Goal: Information Seeking & Learning: Learn about a topic

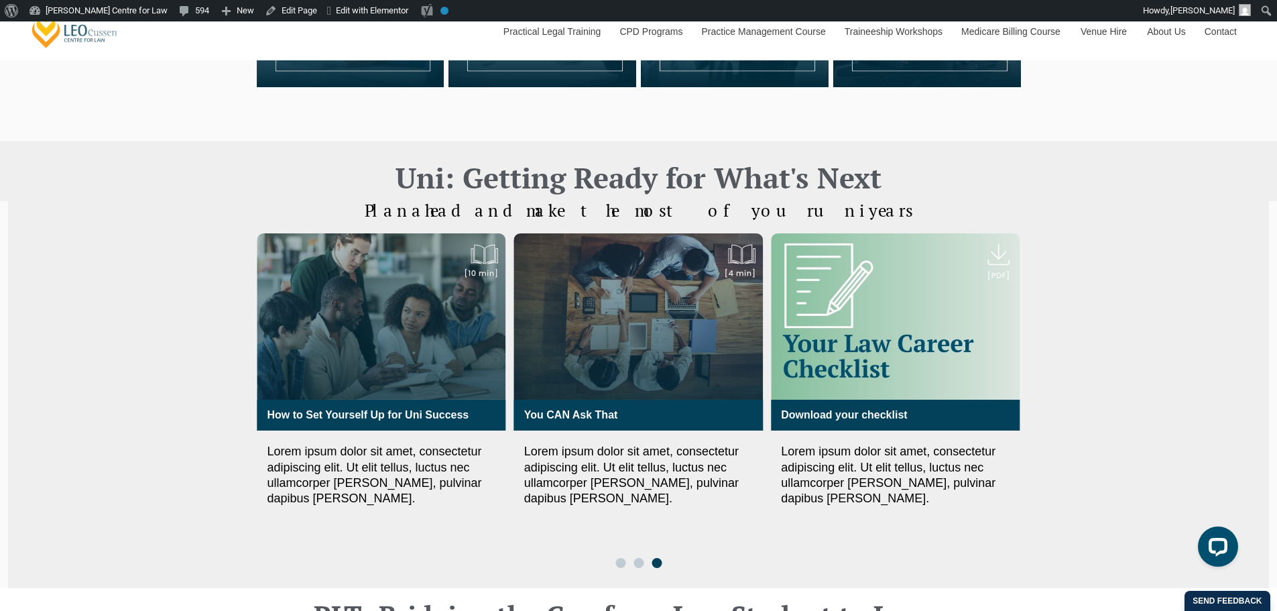
scroll to position [447, 0]
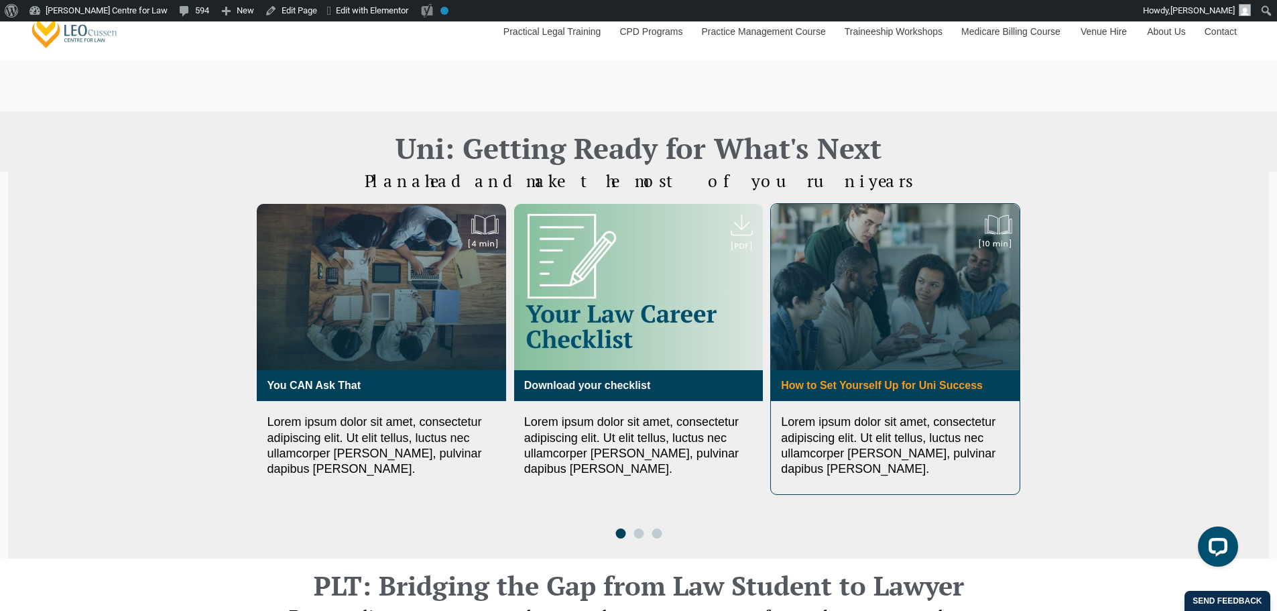
drag, startPoint x: 930, startPoint y: 376, endPoint x: 849, endPoint y: 388, distance: 81.9
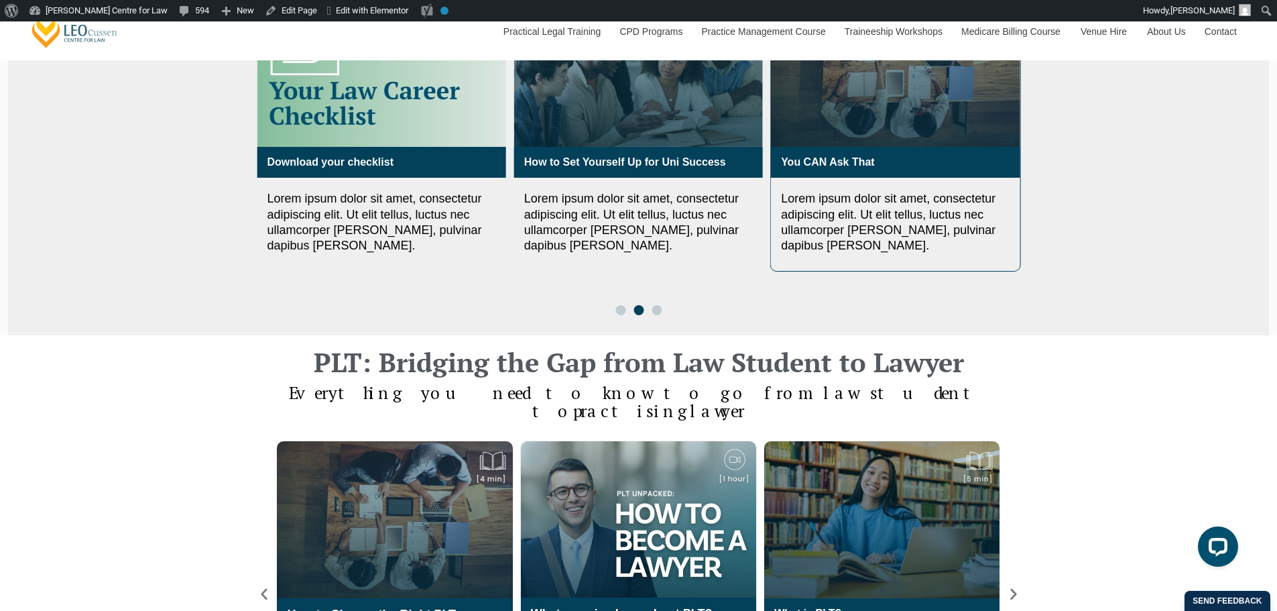
scroll to position [894, 0]
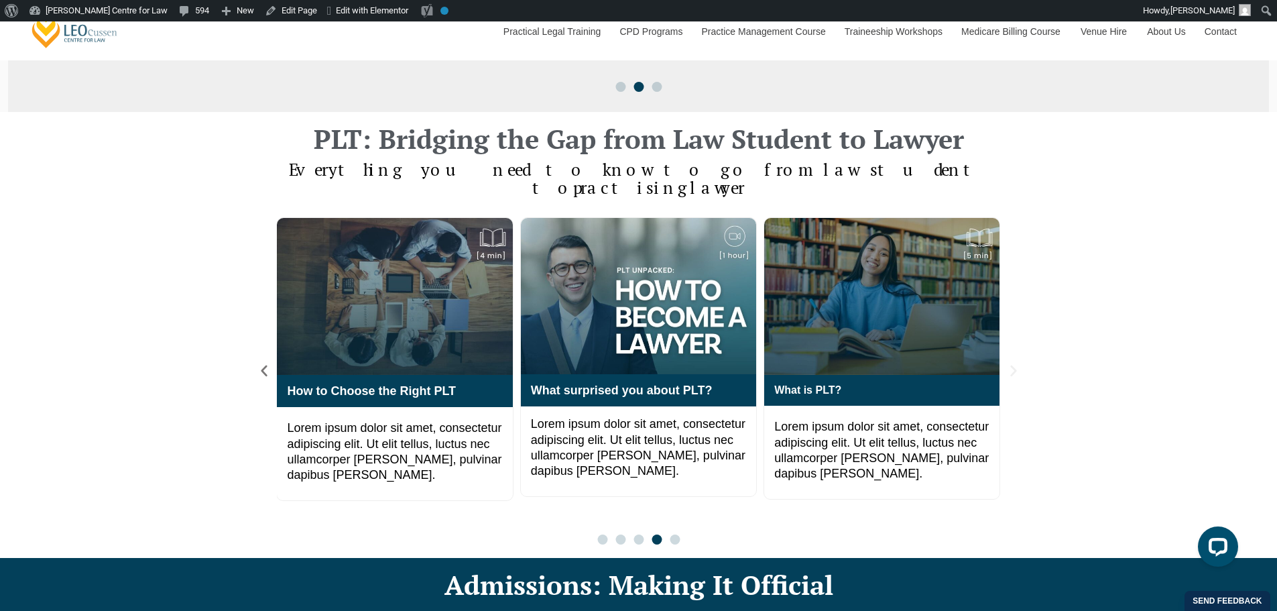
click at [1013, 365] on icon "Next slide" at bounding box center [1014, 370] width 6 height 11
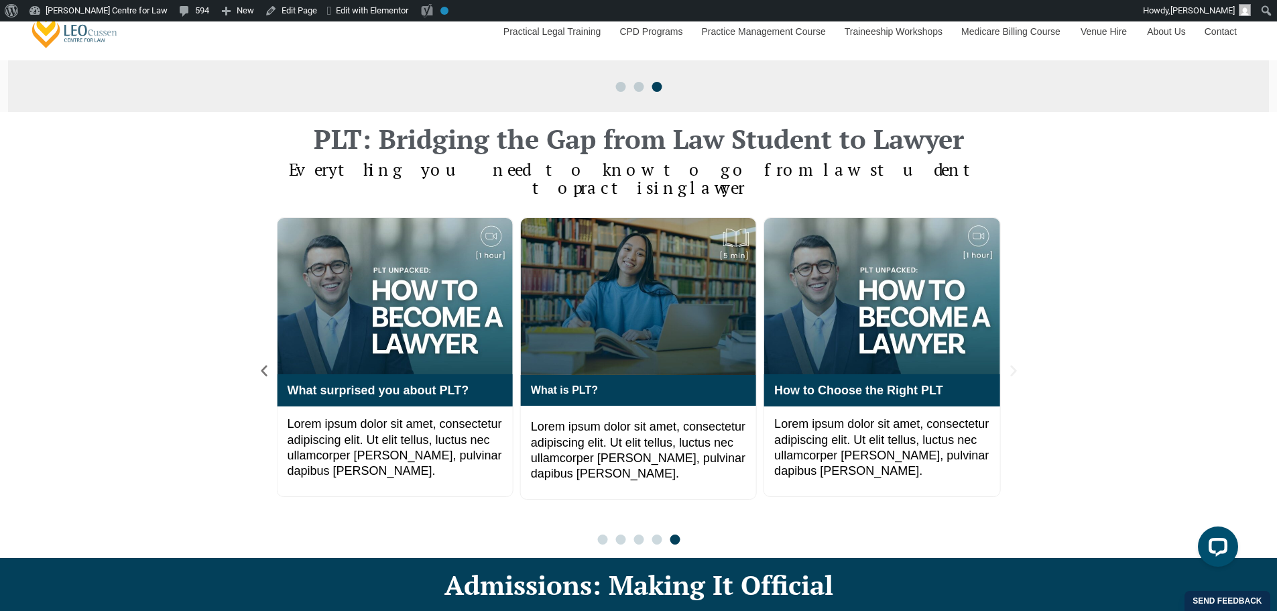
click at [1013, 365] on icon "Next slide" at bounding box center [1014, 370] width 6 height 11
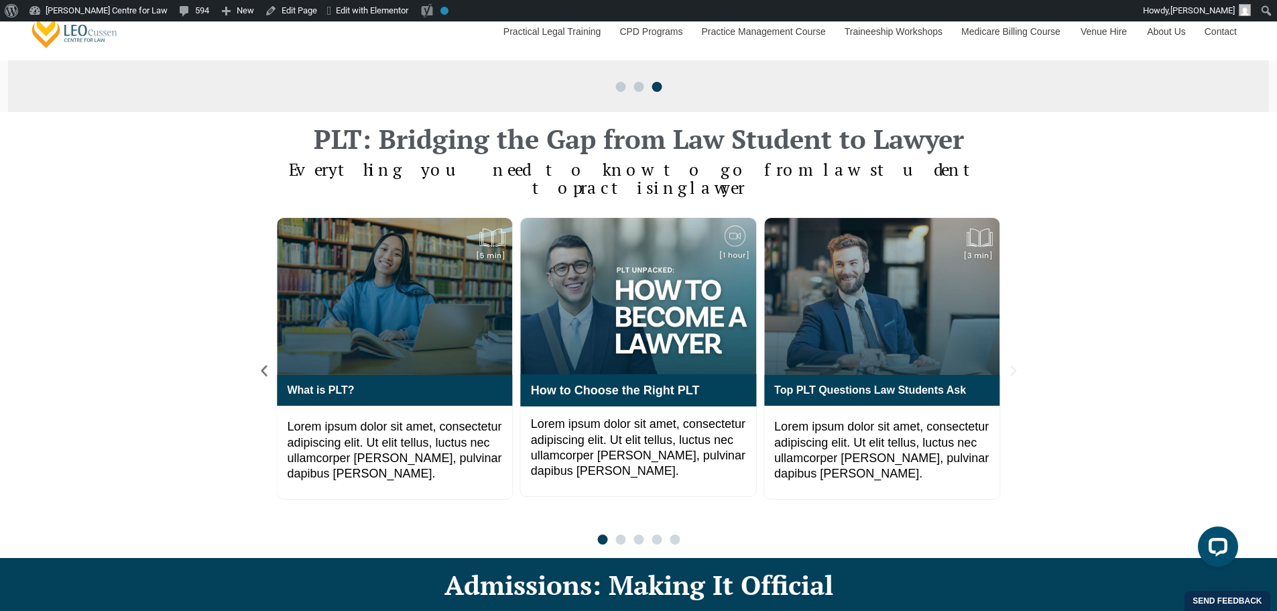
click at [1013, 365] on icon "Next slide" at bounding box center [1014, 370] width 6 height 11
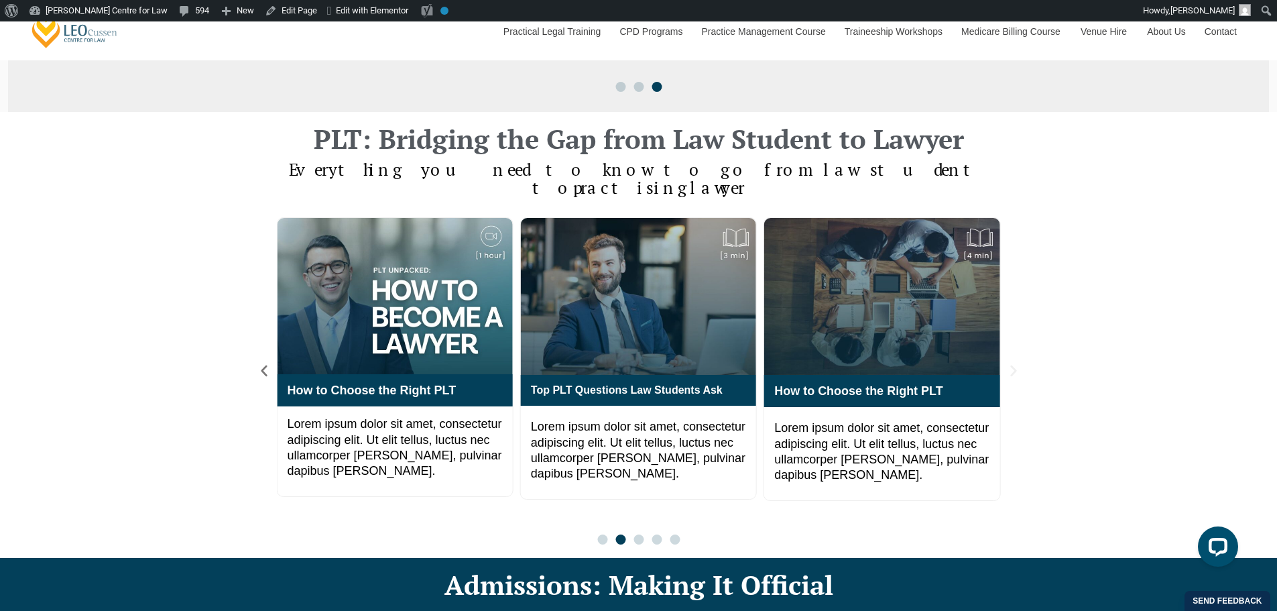
click at [1013, 365] on icon "Next slide" at bounding box center [1014, 370] width 6 height 11
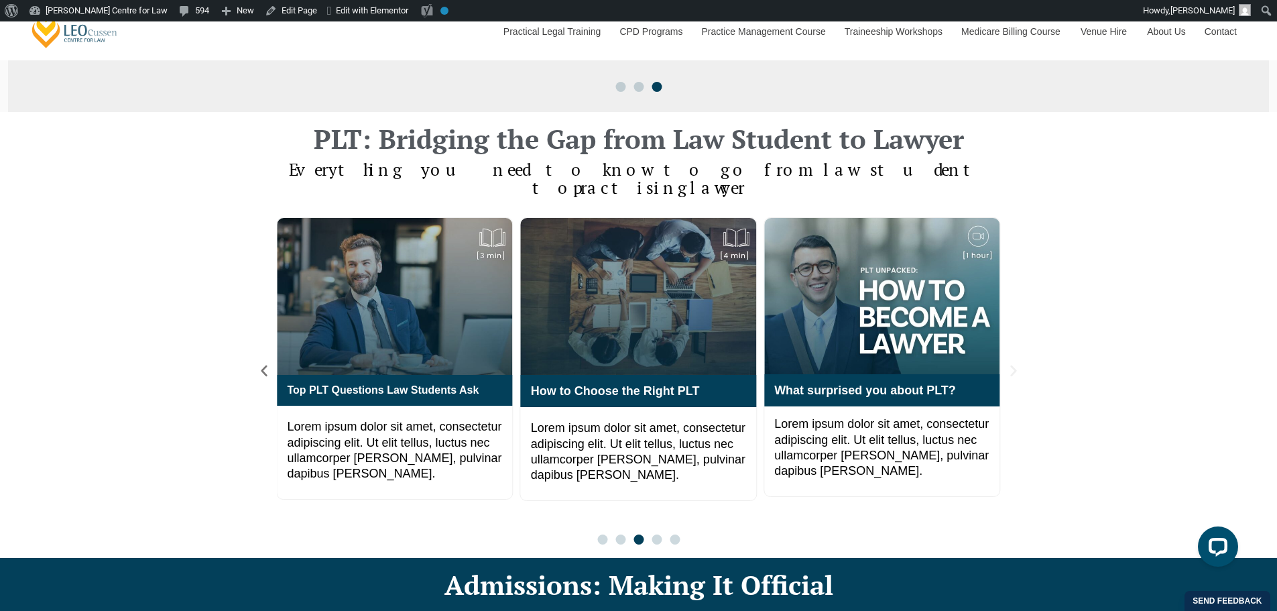
click at [1013, 365] on icon "Next slide" at bounding box center [1014, 370] width 6 height 11
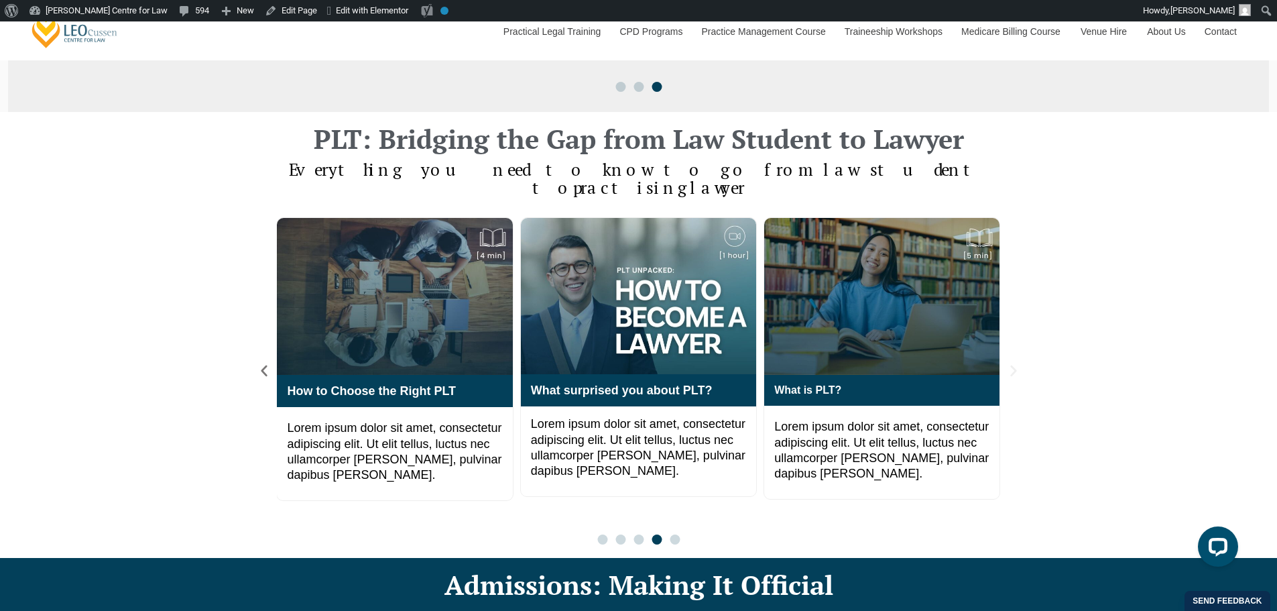
click at [1013, 365] on icon "Next slide" at bounding box center [1014, 370] width 6 height 11
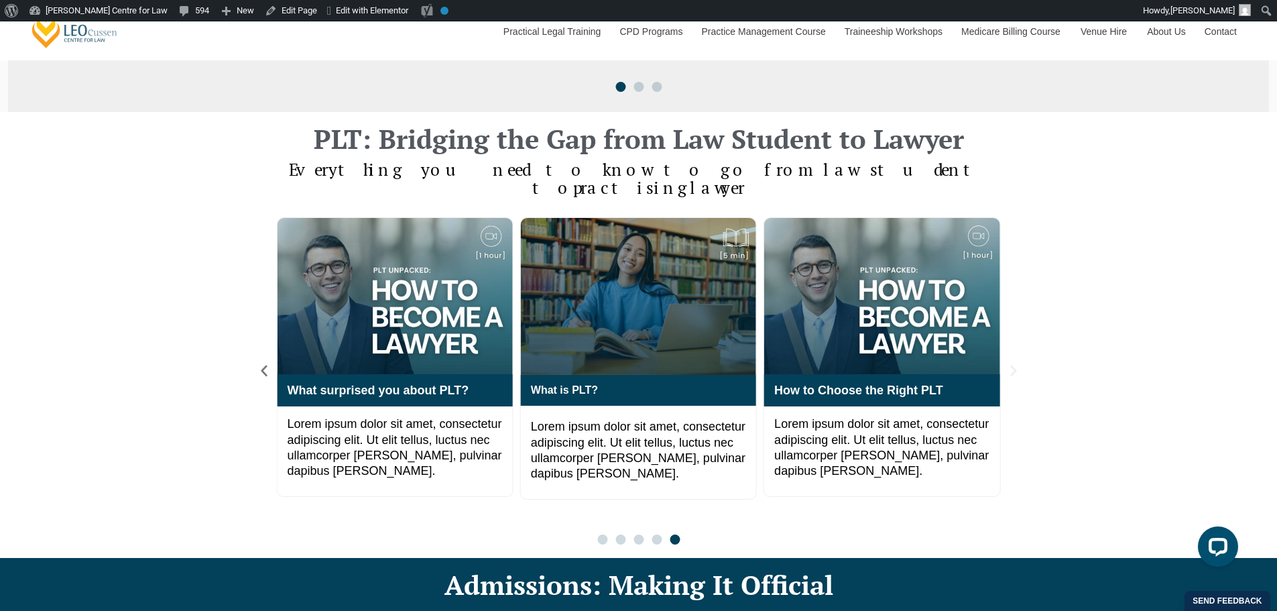
click at [1013, 365] on icon "Next slide" at bounding box center [1014, 370] width 6 height 11
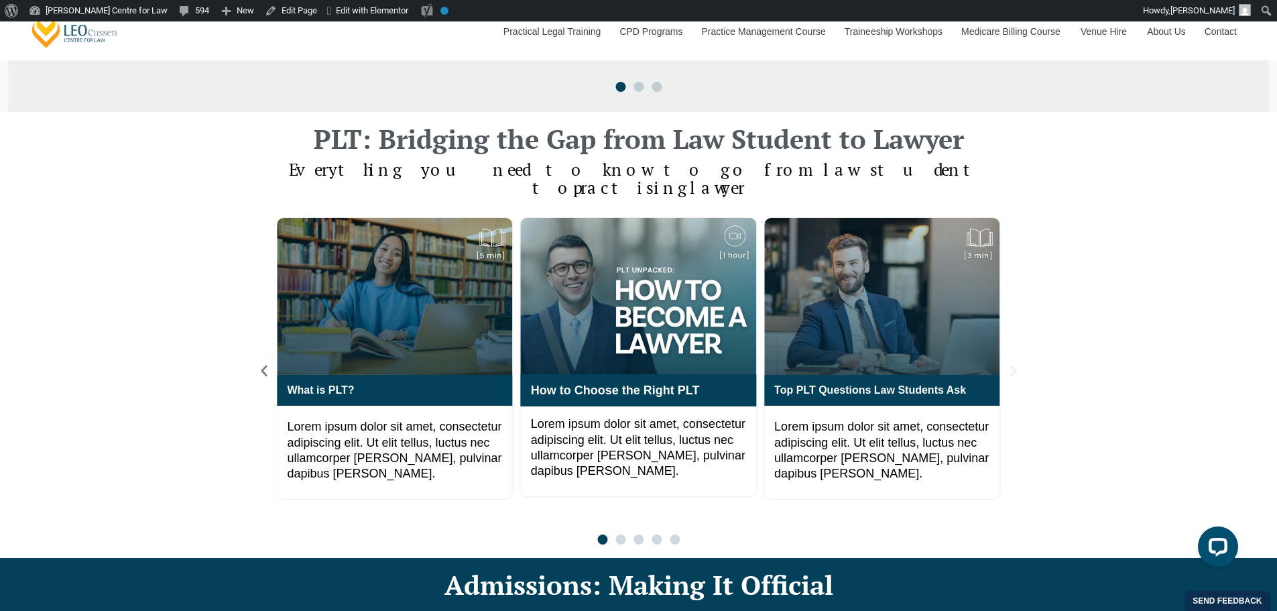
click at [1013, 365] on icon "Next slide" at bounding box center [1014, 370] width 6 height 11
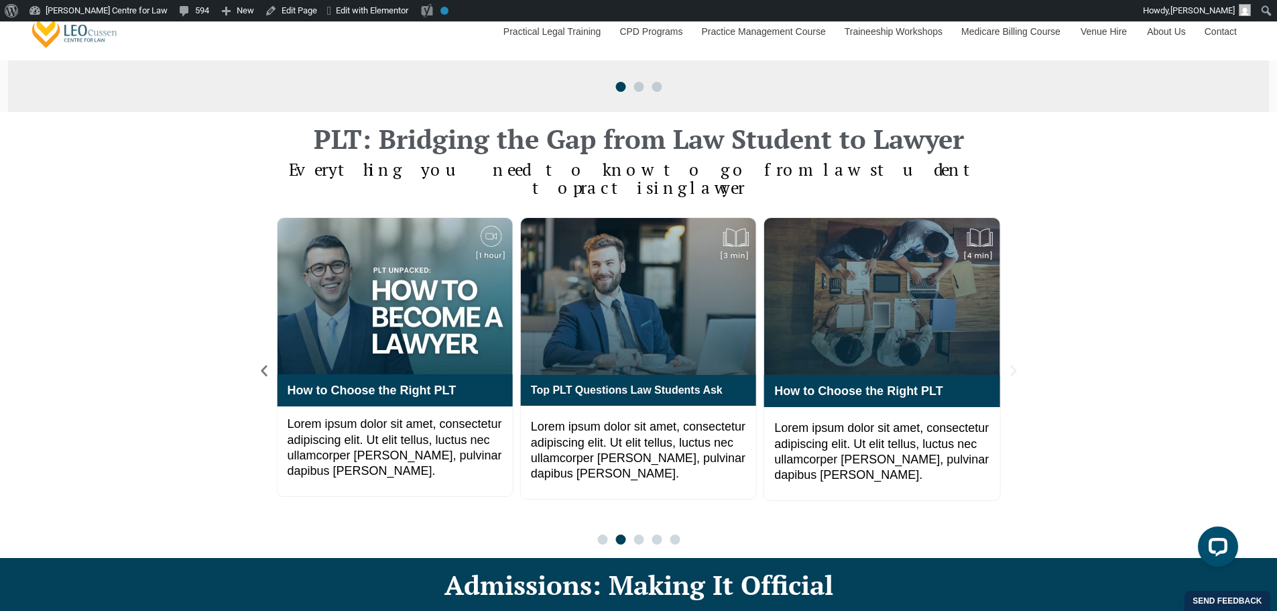
click at [1013, 365] on icon "Next slide" at bounding box center [1014, 370] width 6 height 11
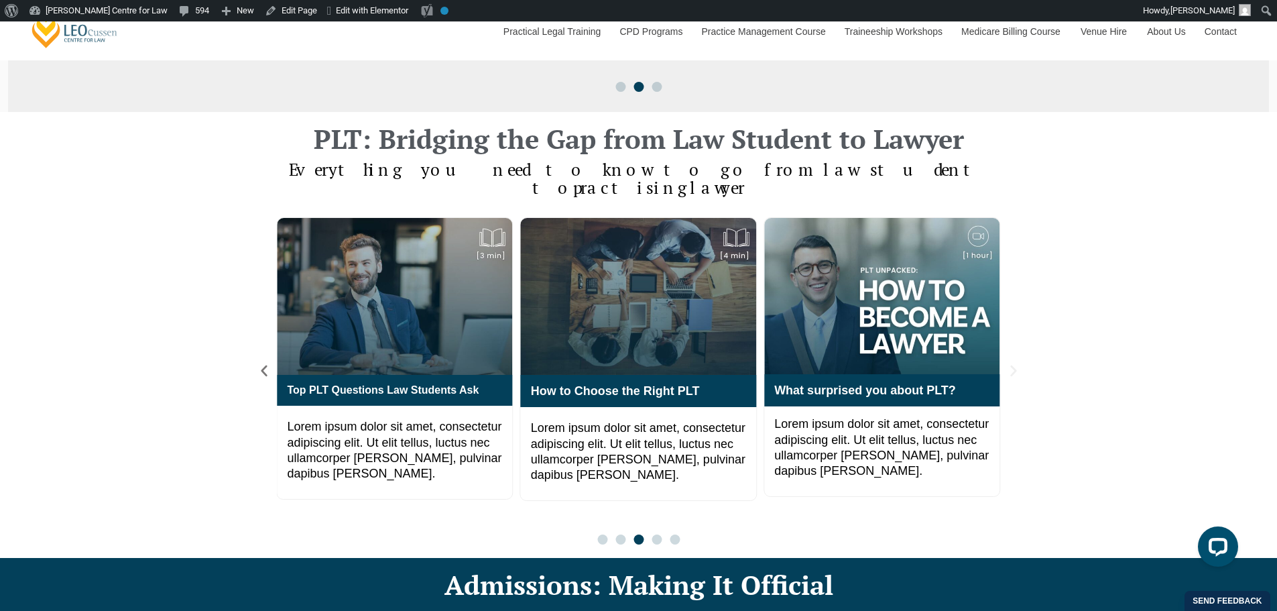
click at [1013, 365] on icon "Next slide" at bounding box center [1014, 370] width 6 height 11
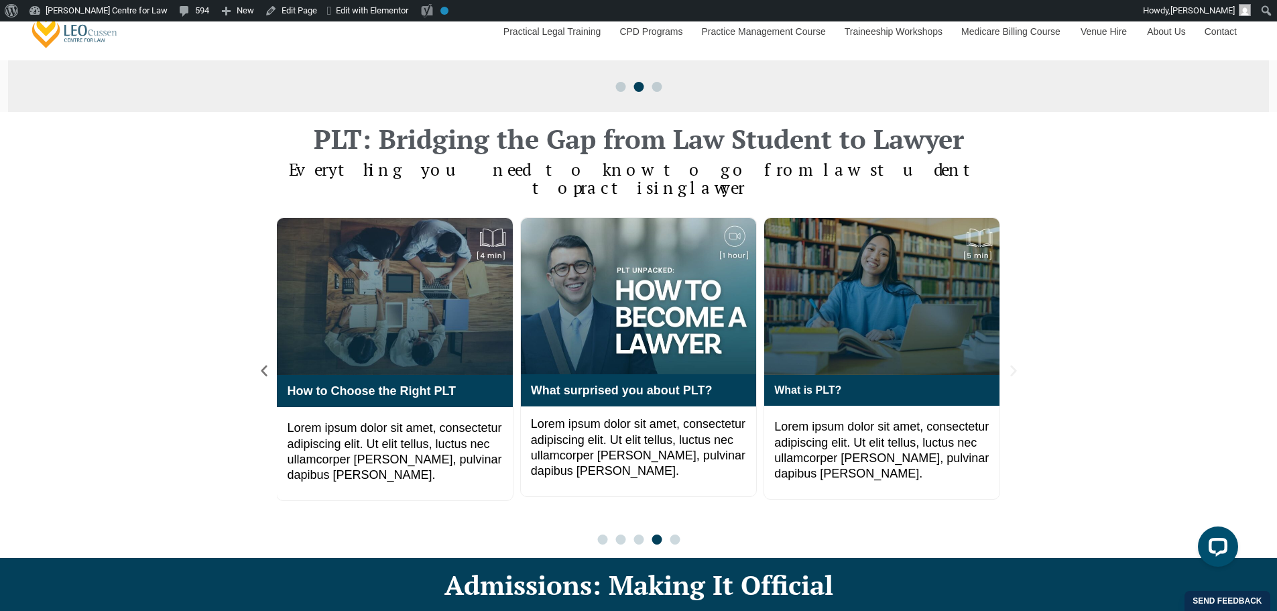
click at [1013, 365] on icon "Next slide" at bounding box center [1014, 370] width 6 height 11
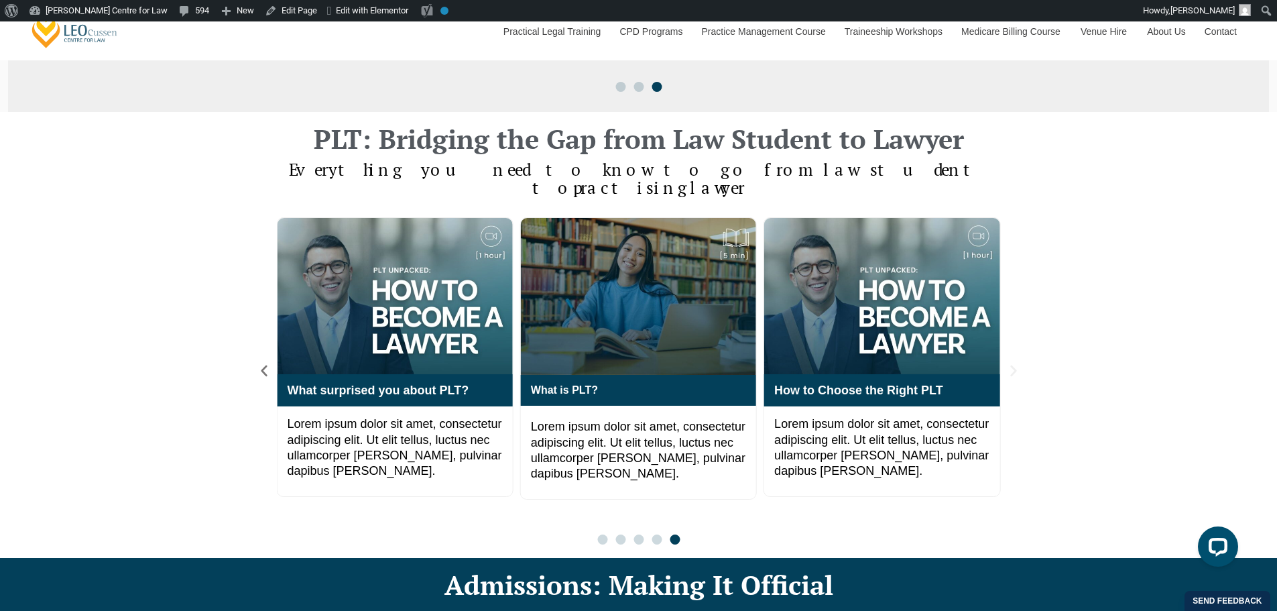
click at [1013, 365] on icon "Next slide" at bounding box center [1014, 370] width 6 height 11
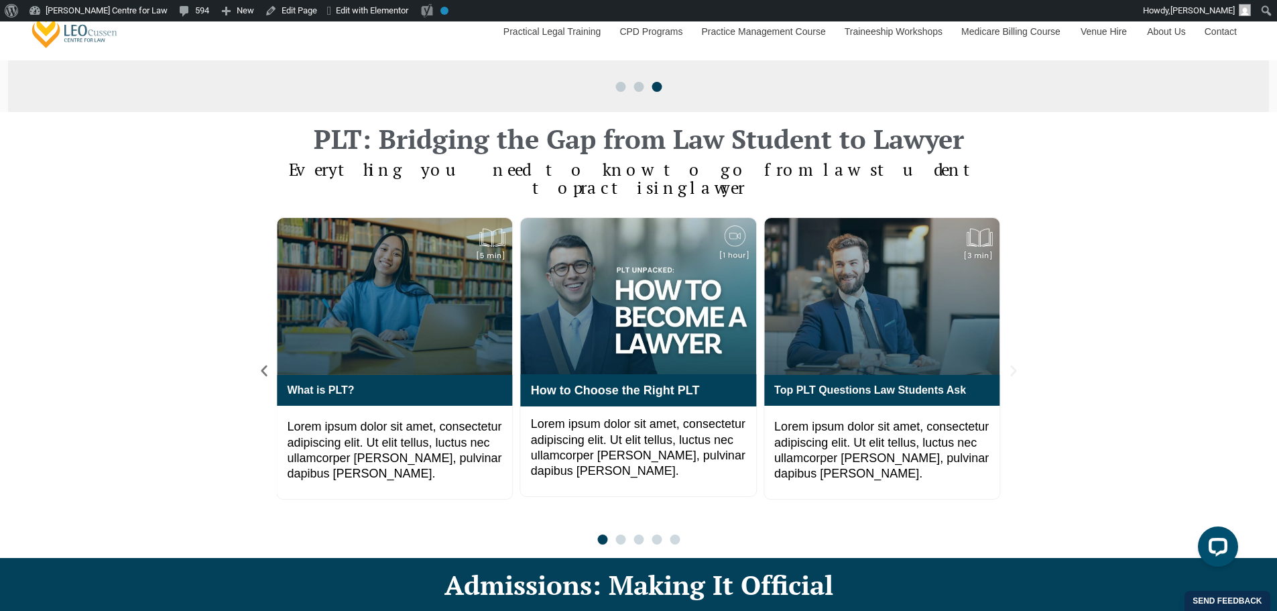
click at [1013, 365] on icon "Next slide" at bounding box center [1014, 370] width 6 height 11
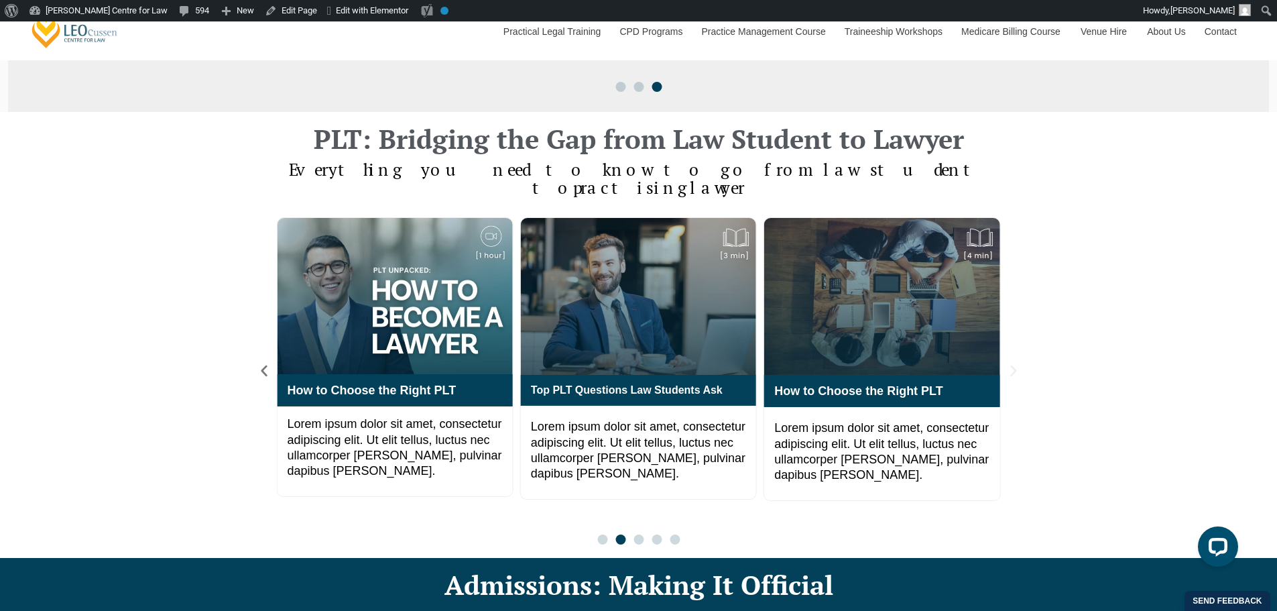
click at [1013, 365] on icon "Next slide" at bounding box center [1014, 370] width 6 height 11
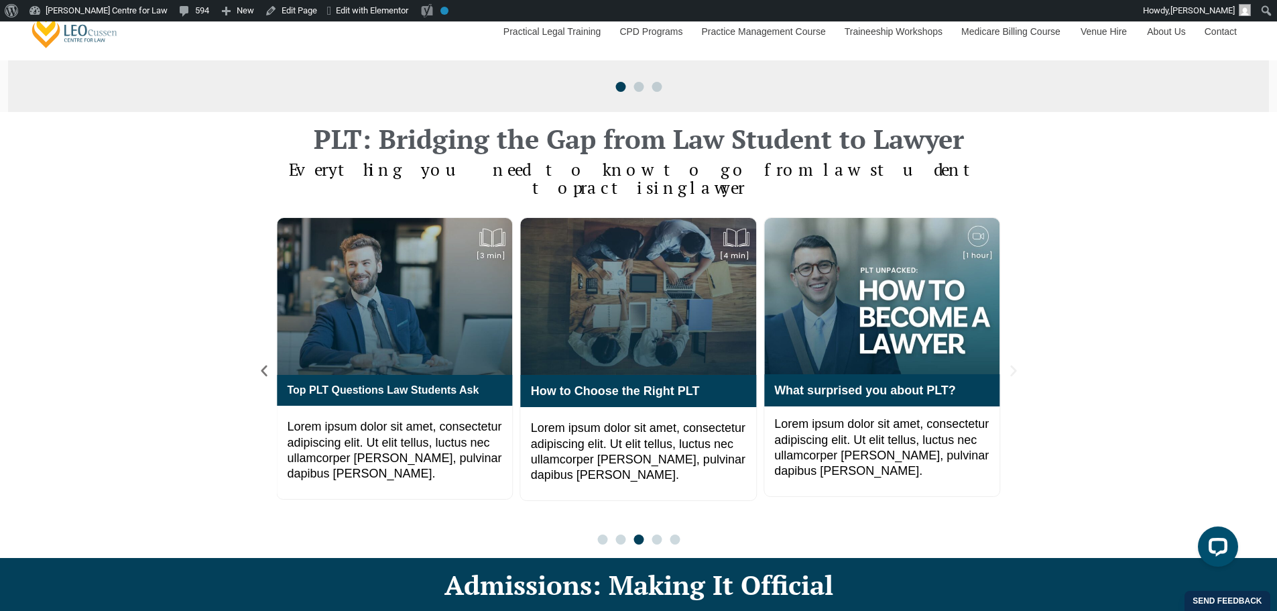
click at [1013, 365] on icon "Next slide" at bounding box center [1014, 370] width 6 height 11
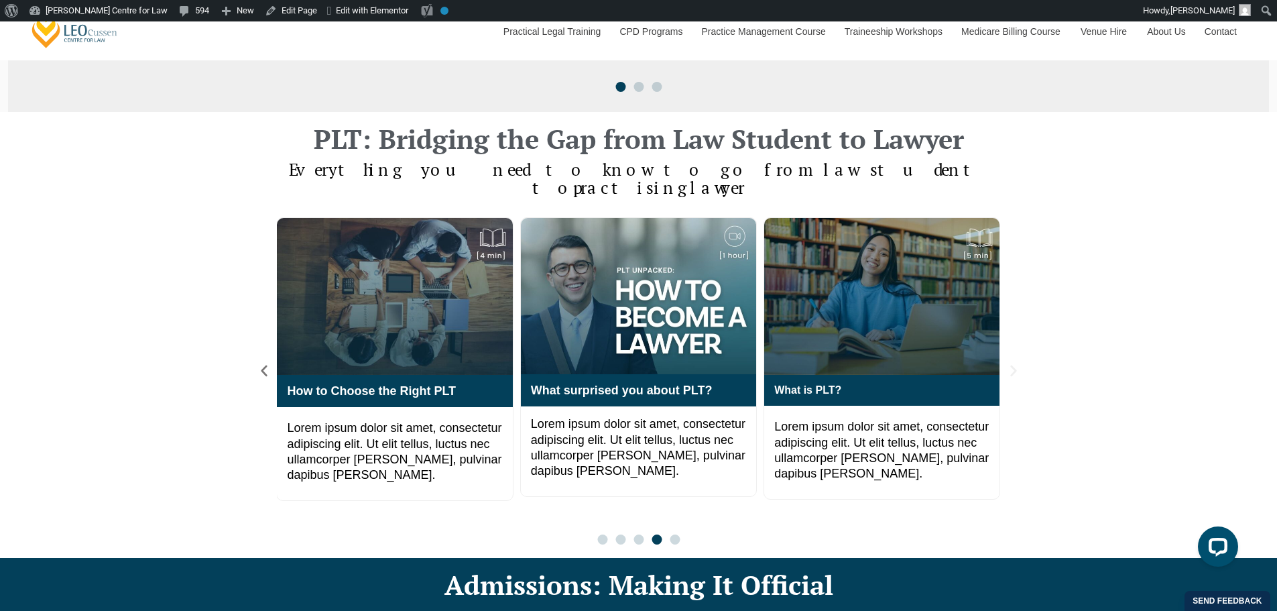
click at [1013, 365] on icon "Next slide" at bounding box center [1014, 370] width 6 height 11
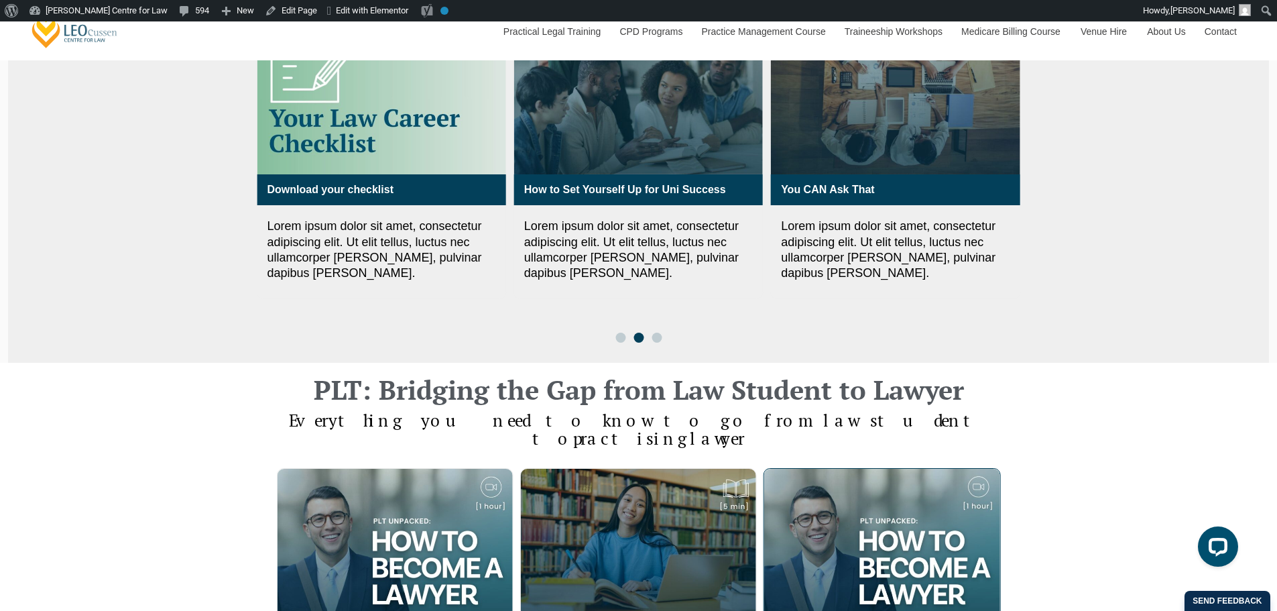
scroll to position [866, 0]
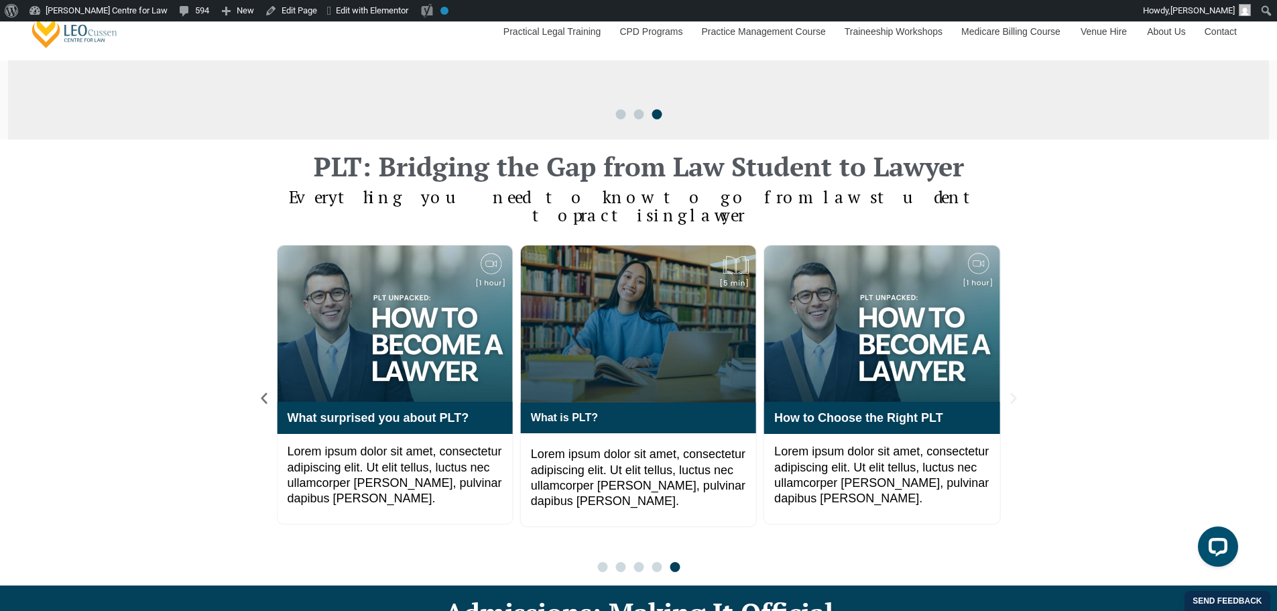
click at [1015, 391] on icon "Next slide" at bounding box center [1014, 398] width 15 height 15
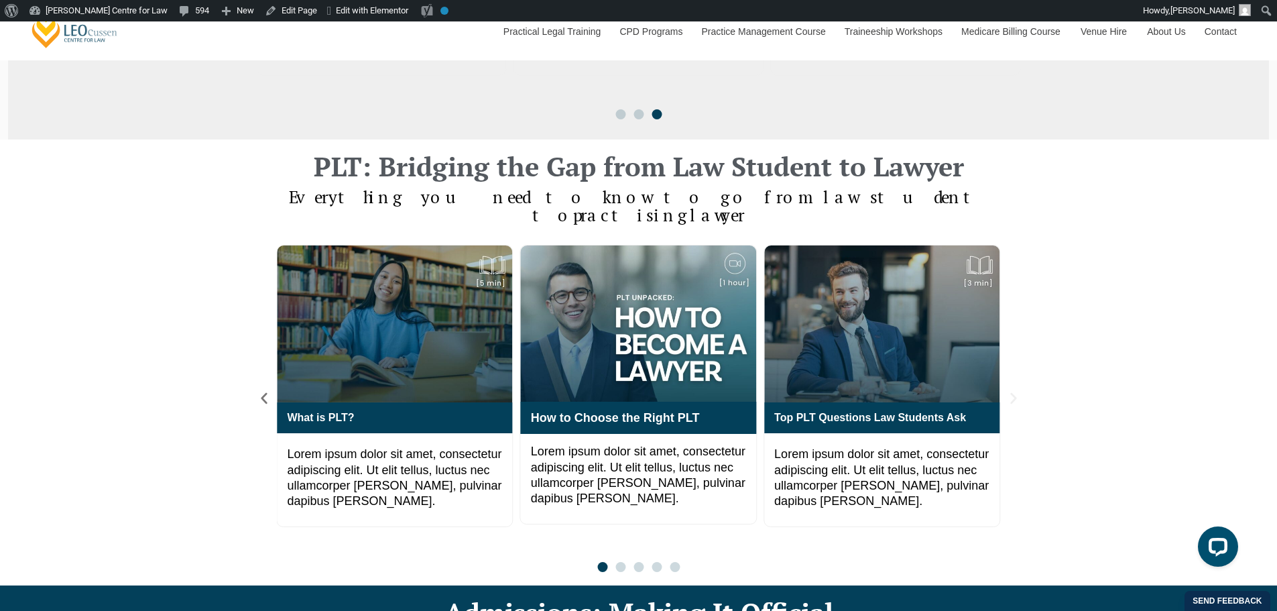
click at [1015, 391] on icon "Next slide" at bounding box center [1014, 398] width 15 height 15
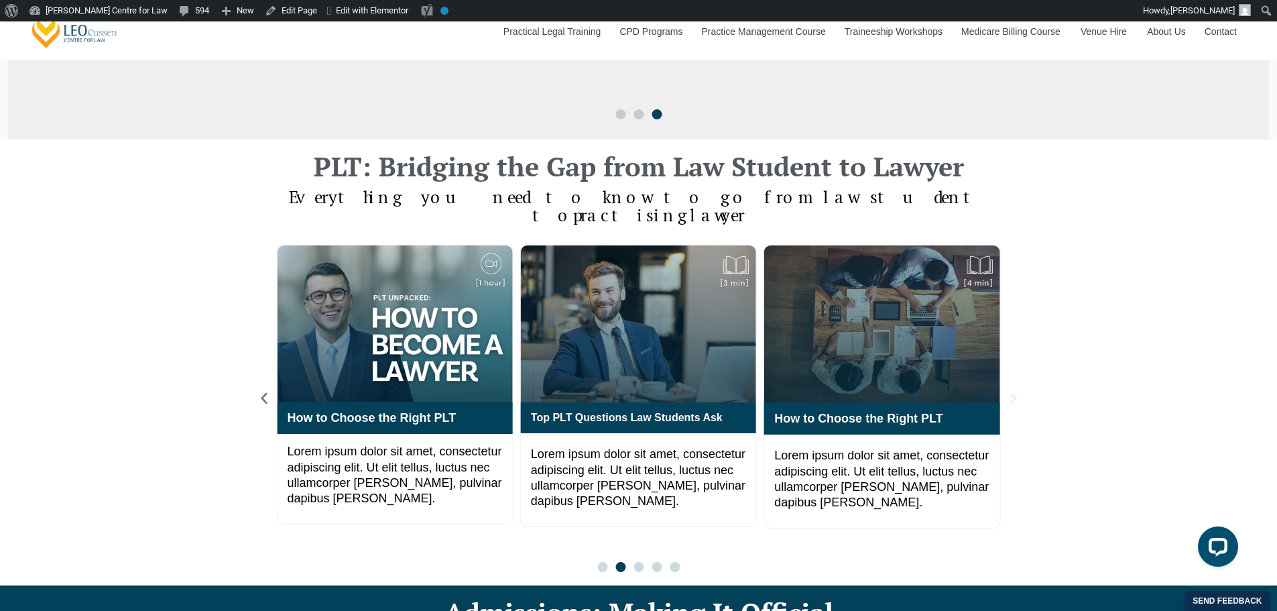
click at [1015, 391] on icon "Next slide" at bounding box center [1014, 398] width 15 height 15
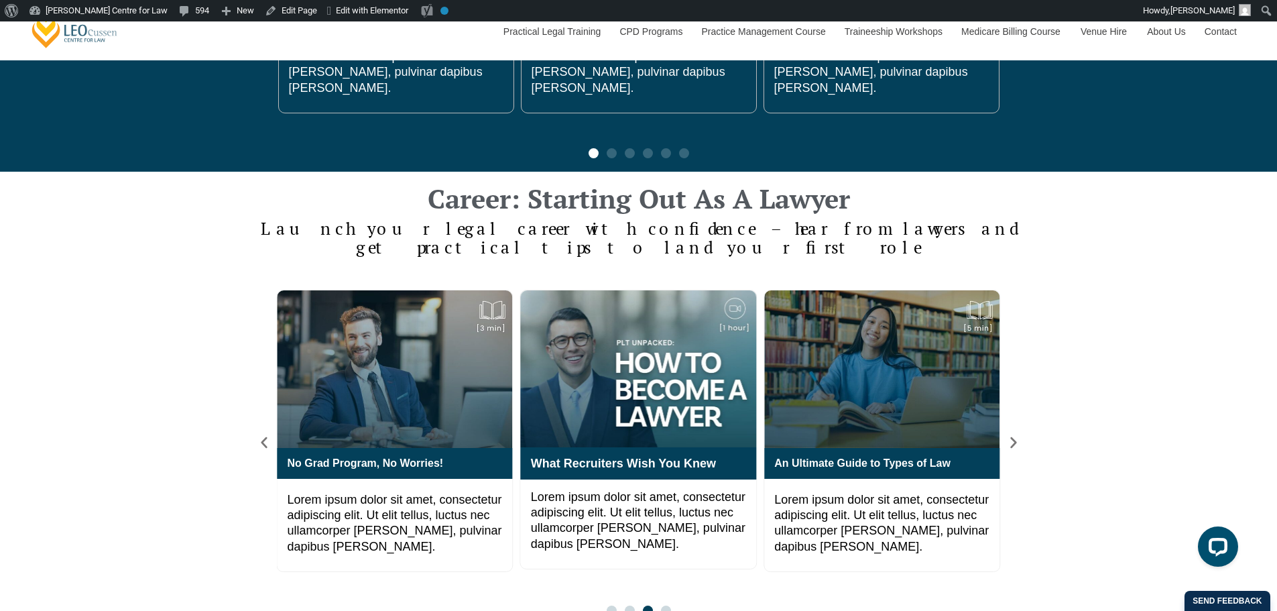
scroll to position [1788, 0]
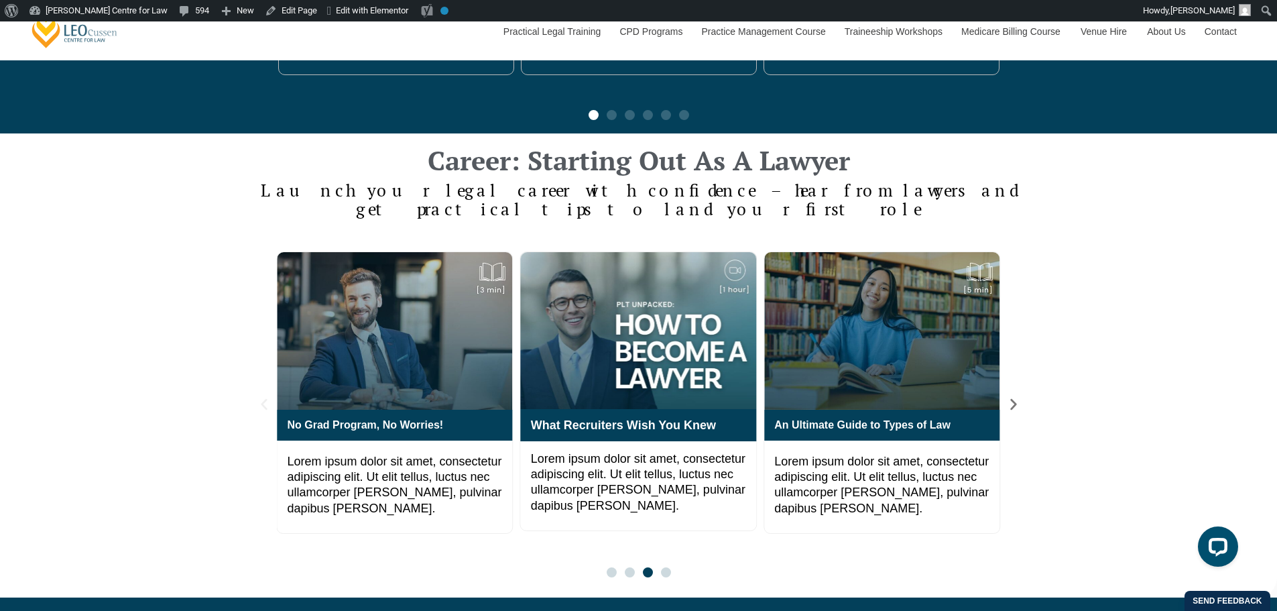
click at [266, 397] on icon "Previous slide" at bounding box center [264, 404] width 15 height 15
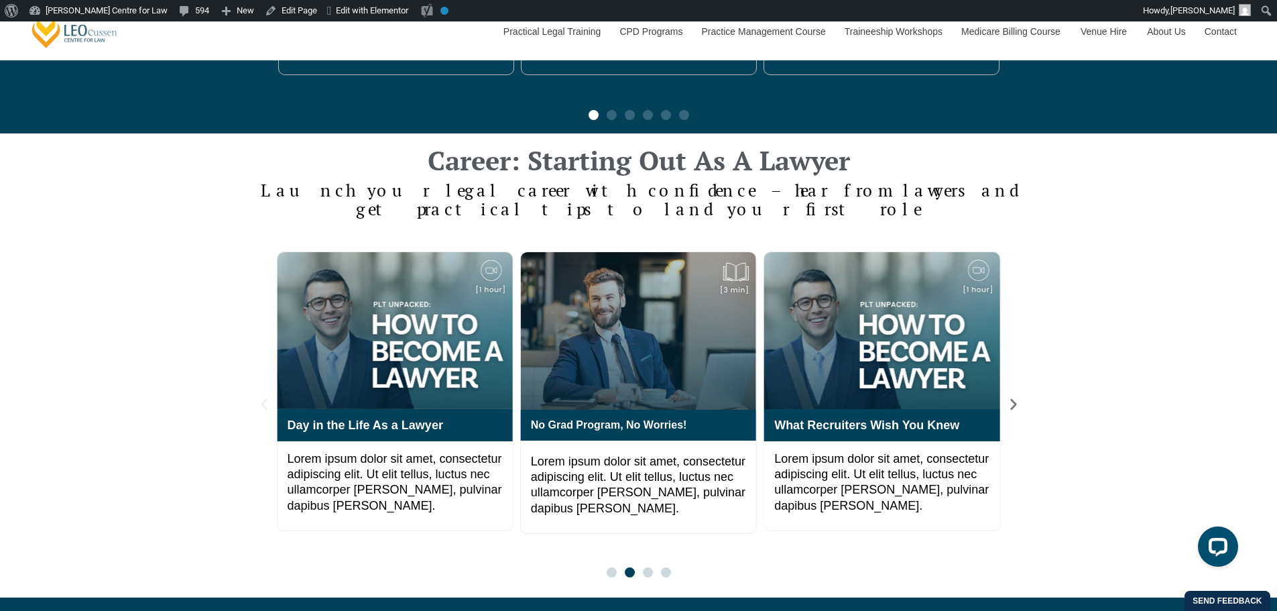
click at [266, 397] on icon "Previous slide" at bounding box center [264, 404] width 15 height 15
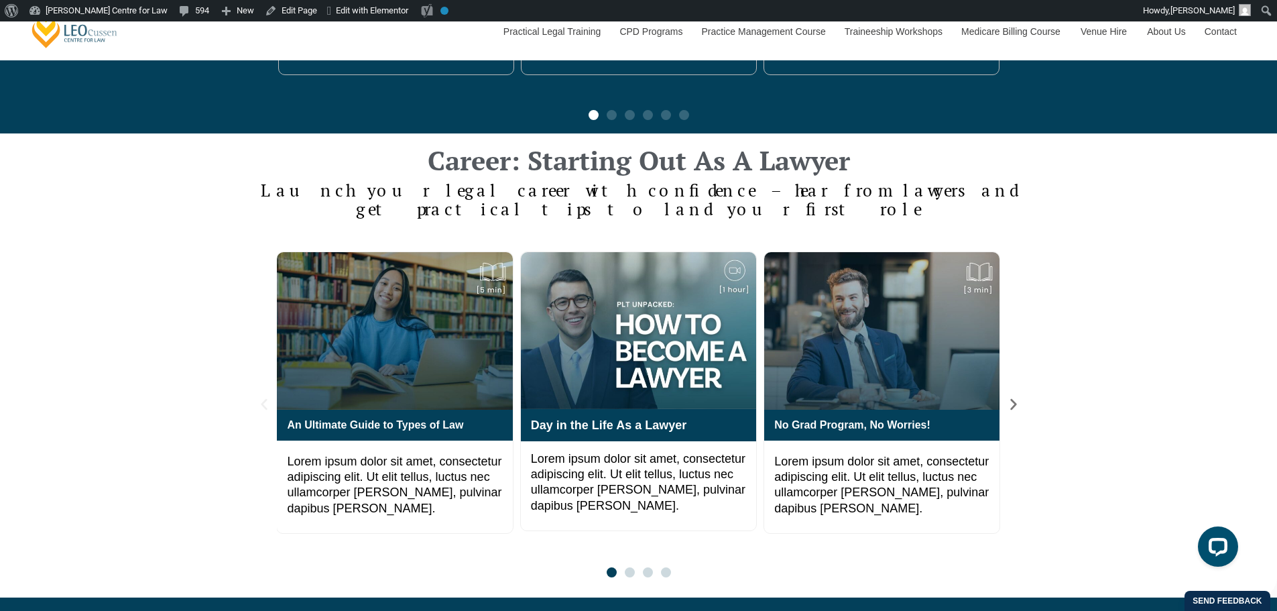
click at [266, 397] on icon "Previous slide" at bounding box center [264, 404] width 15 height 15
click at [1014, 399] on icon "Next slide" at bounding box center [1014, 404] width 6 height 11
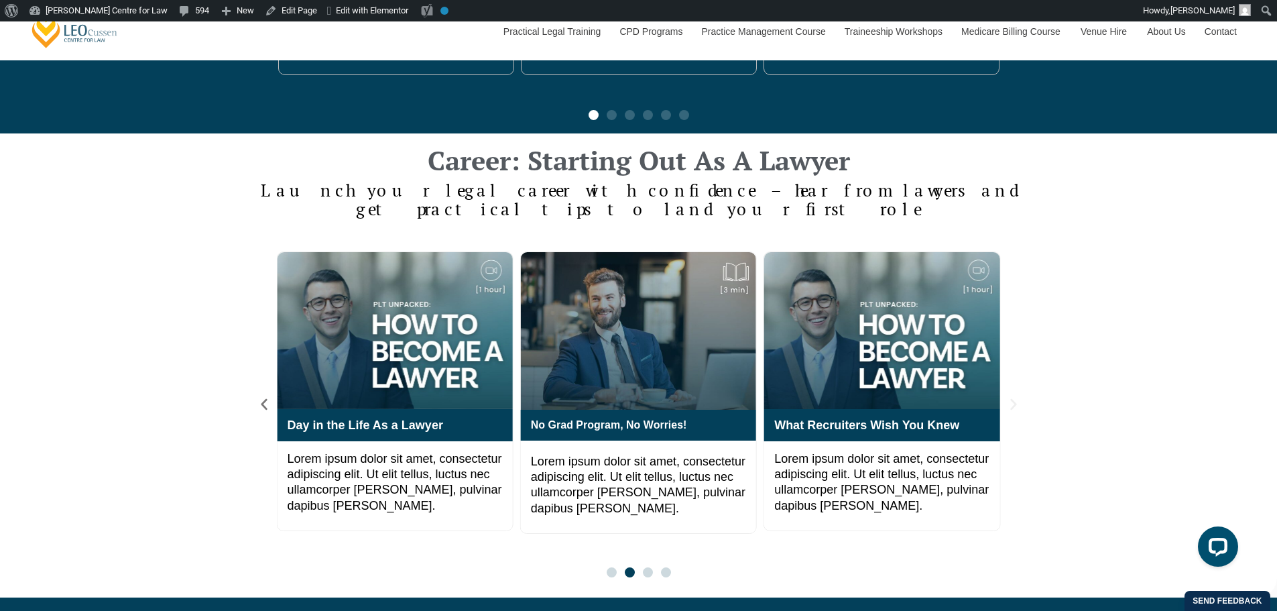
click at [1015, 399] on icon "Next slide" at bounding box center [1014, 404] width 6 height 11
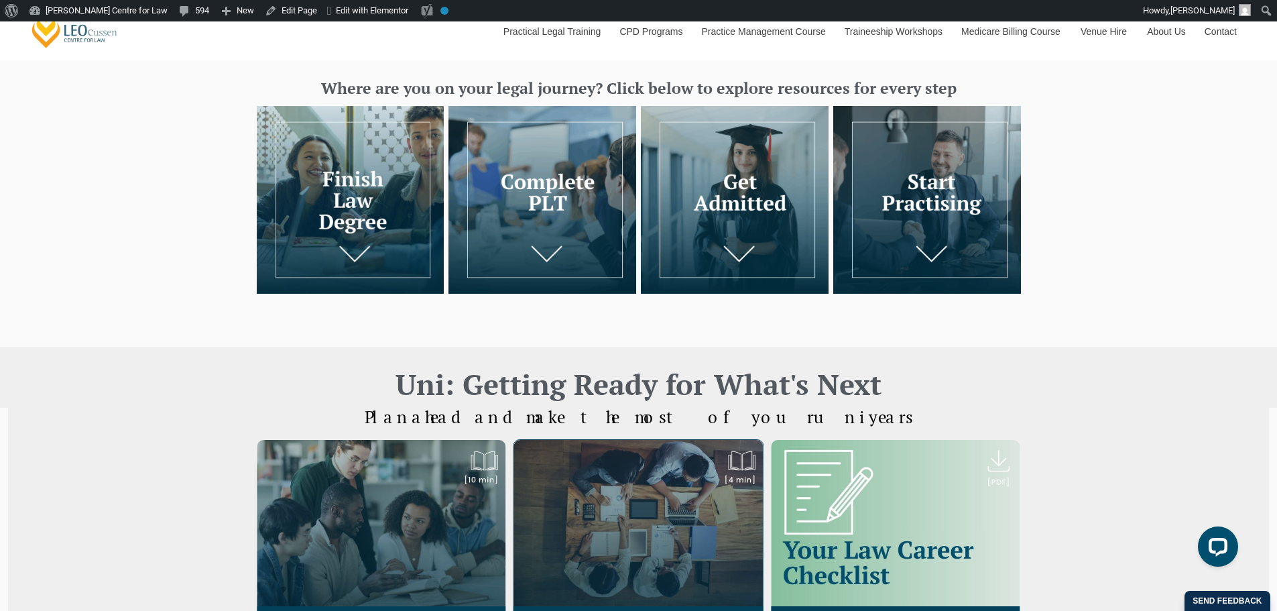
scroll to position [223, 0]
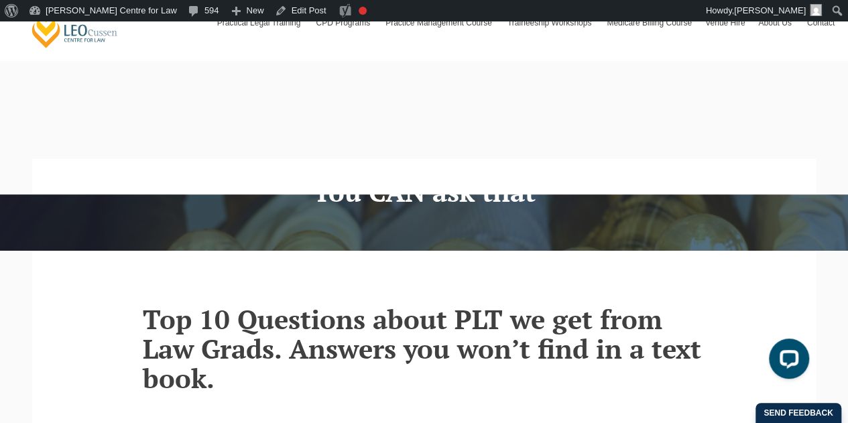
scroll to position [223, 0]
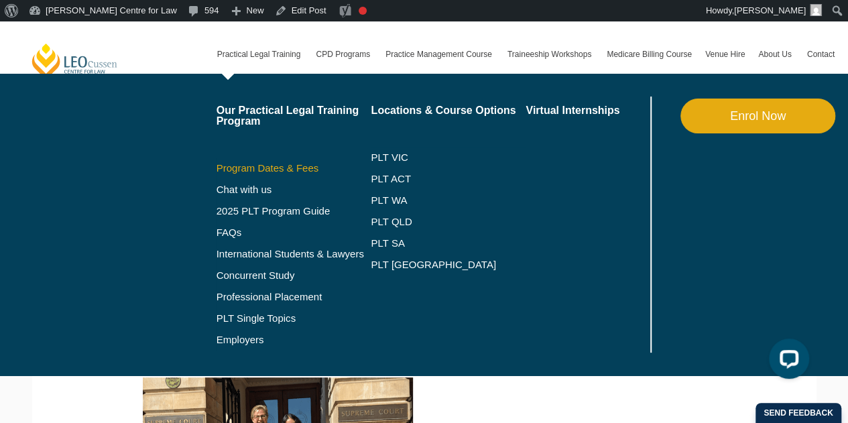
click at [274, 164] on link "Program Dates & Fees" at bounding box center [294, 168] width 155 height 11
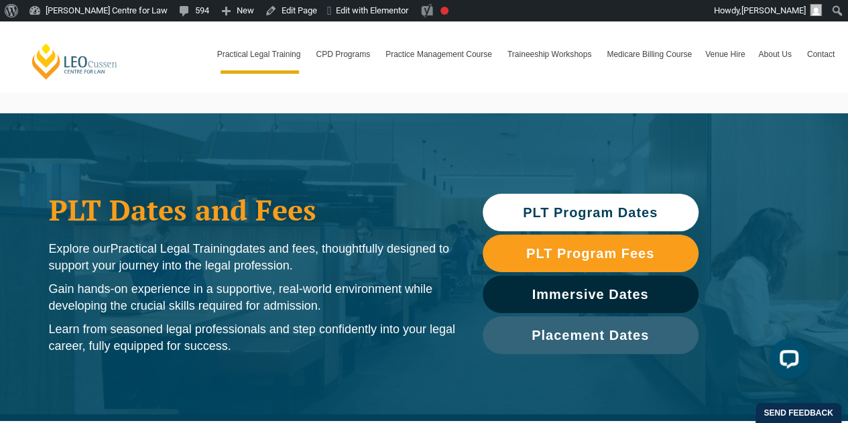
click at [32, 257] on div "PLT Dates and Fees Explore our Practical Legal Training dates and fees, thought…" at bounding box center [424, 267] width 848 height 308
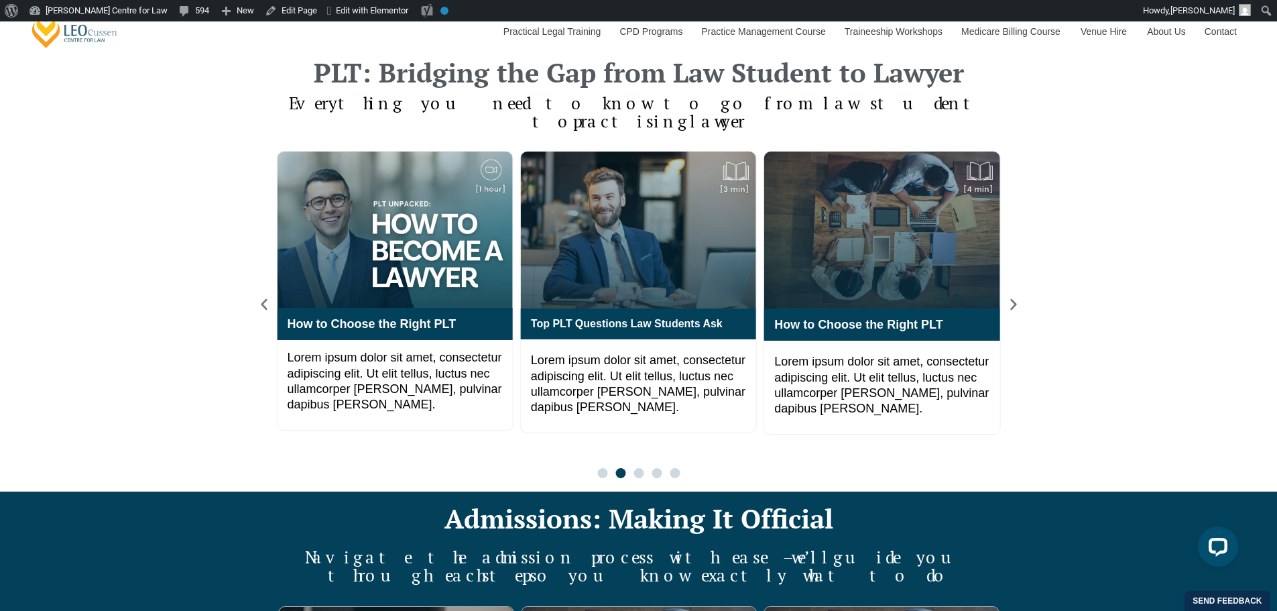
scroll to position [894, 0]
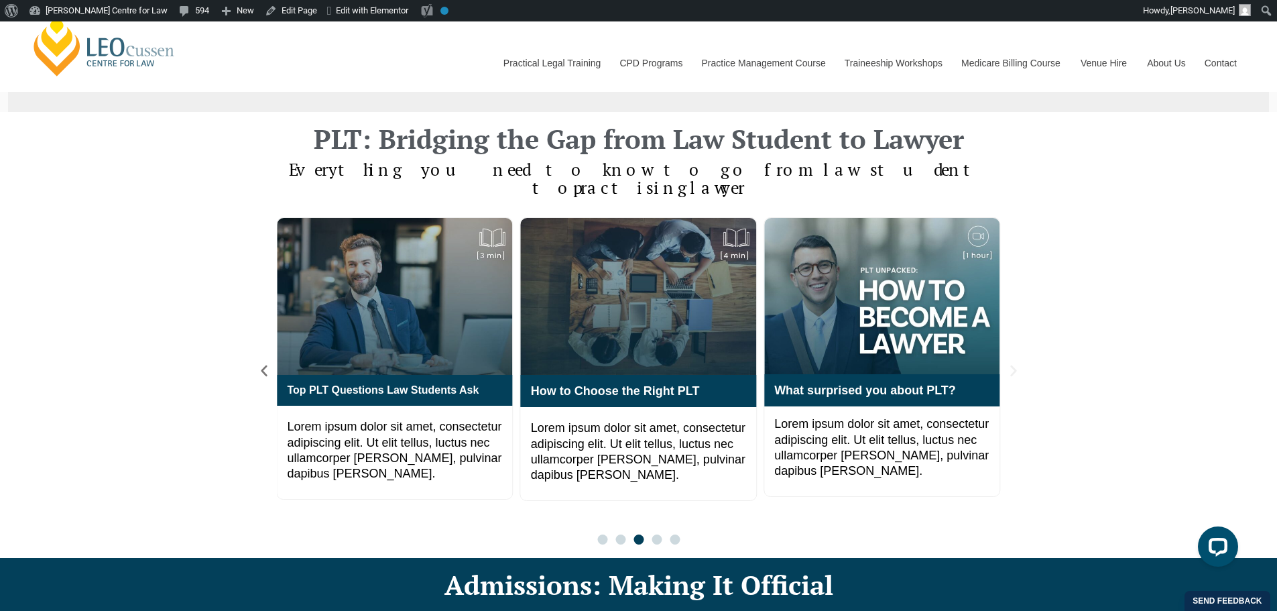
click at [1015, 363] on icon "Next slide" at bounding box center [1014, 370] width 15 height 15
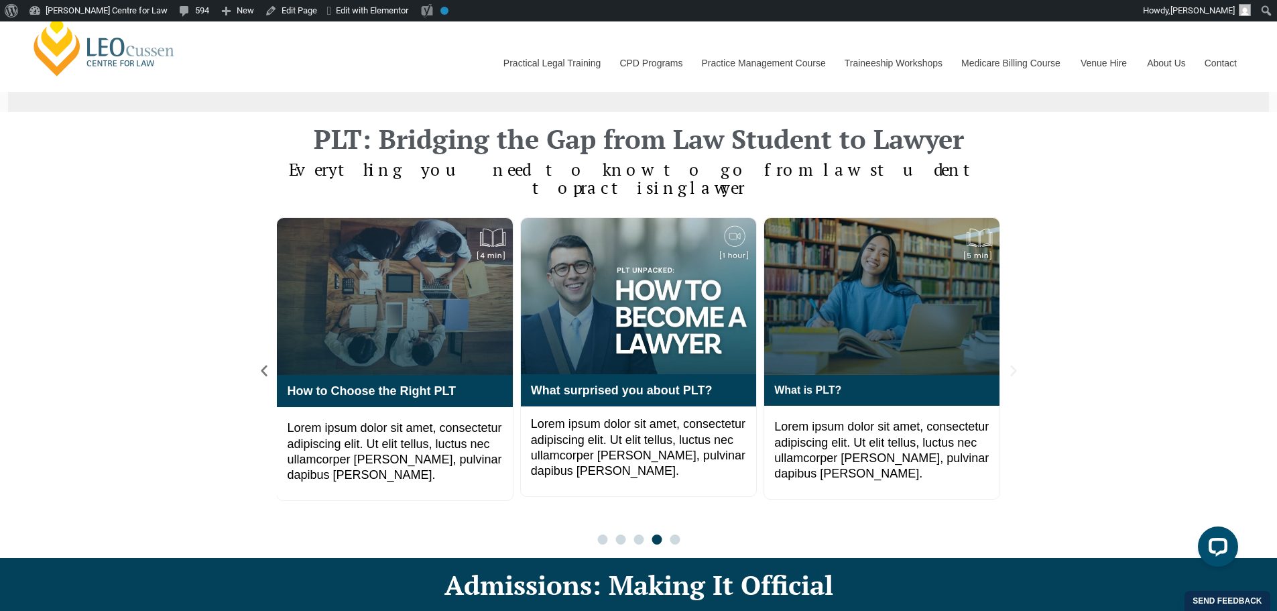
click at [1015, 363] on icon "Next slide" at bounding box center [1014, 370] width 15 height 15
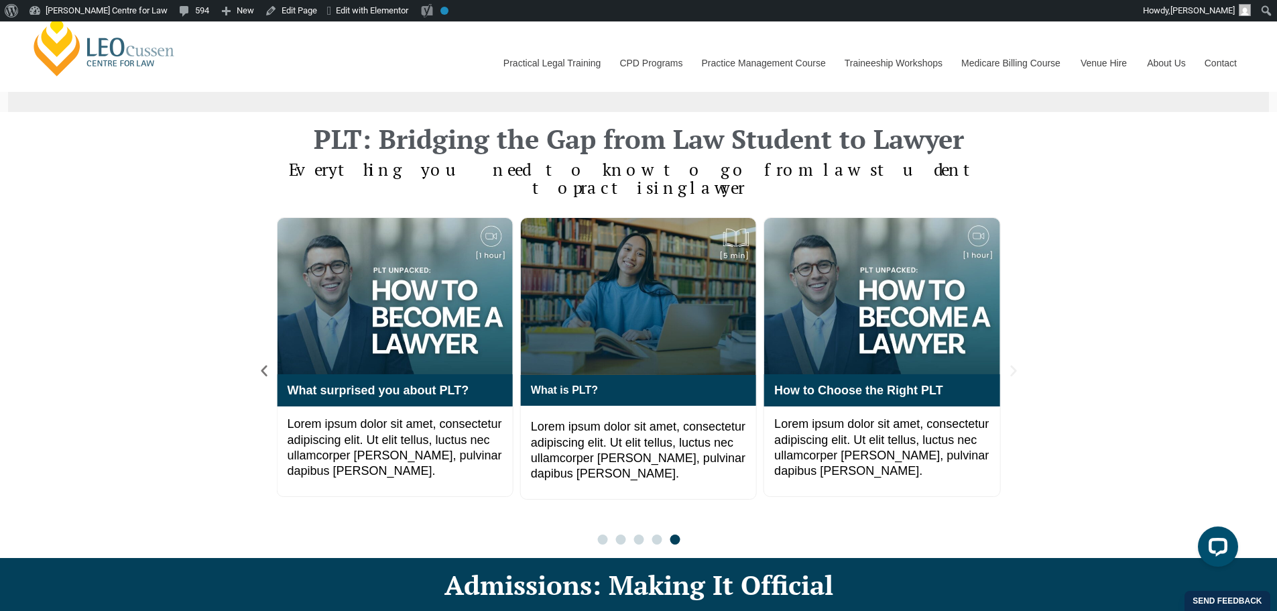
click at [1015, 363] on icon "Next slide" at bounding box center [1014, 370] width 15 height 15
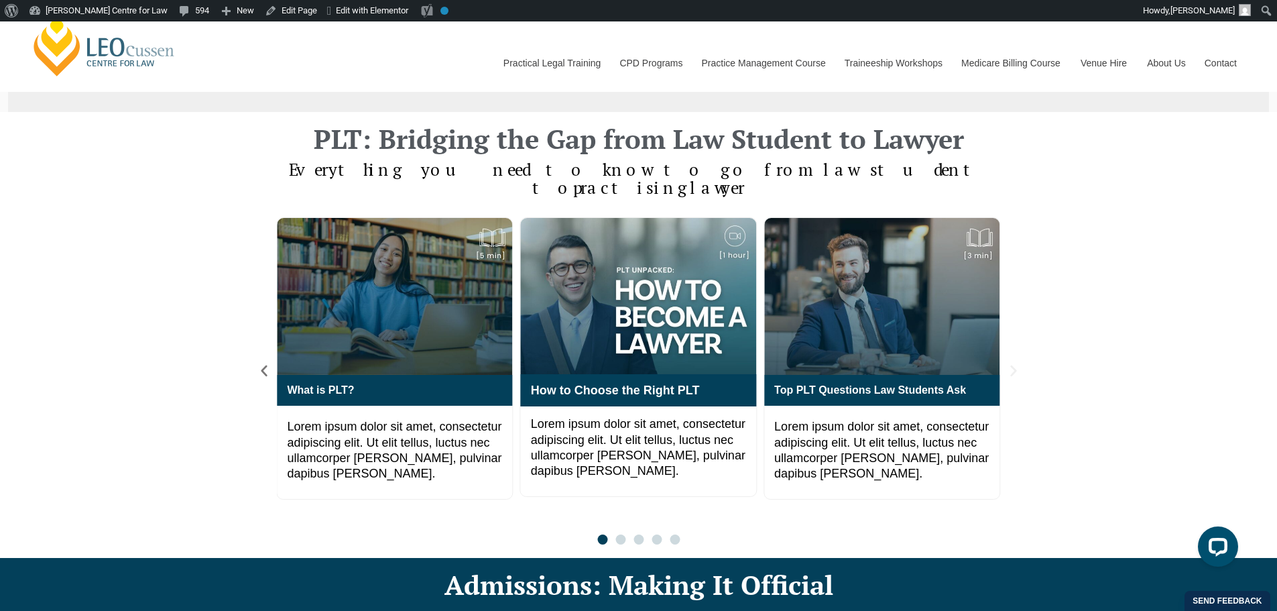
click at [1015, 363] on icon "Next slide" at bounding box center [1014, 370] width 15 height 15
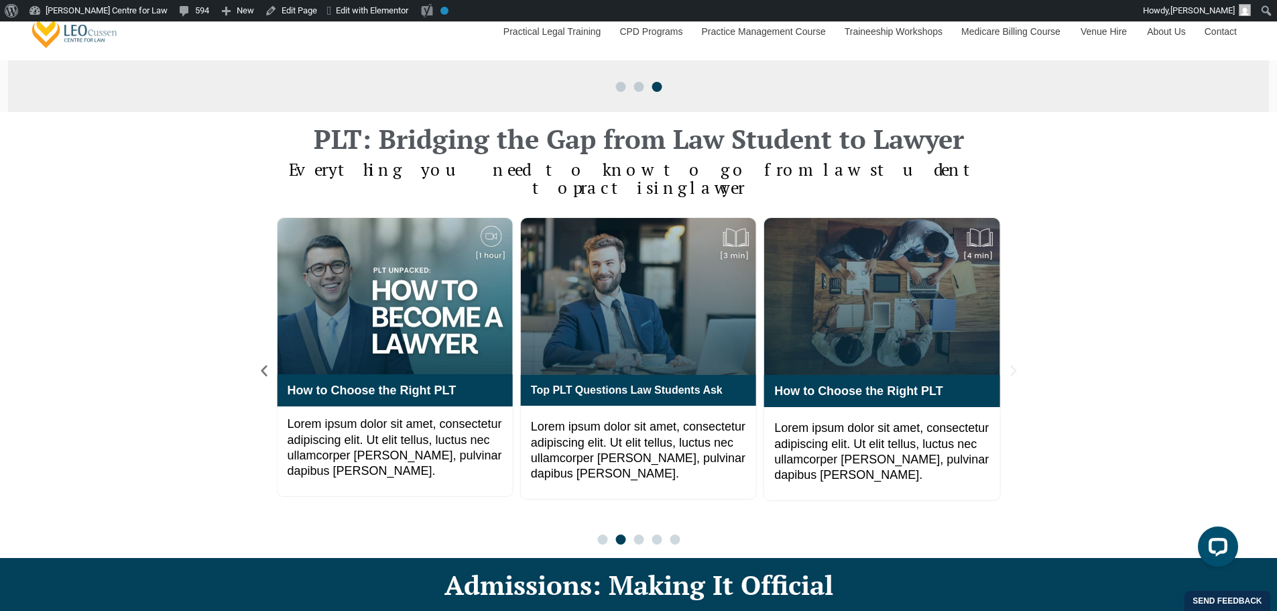
click at [1013, 363] on icon "Next slide" at bounding box center [1014, 370] width 15 height 15
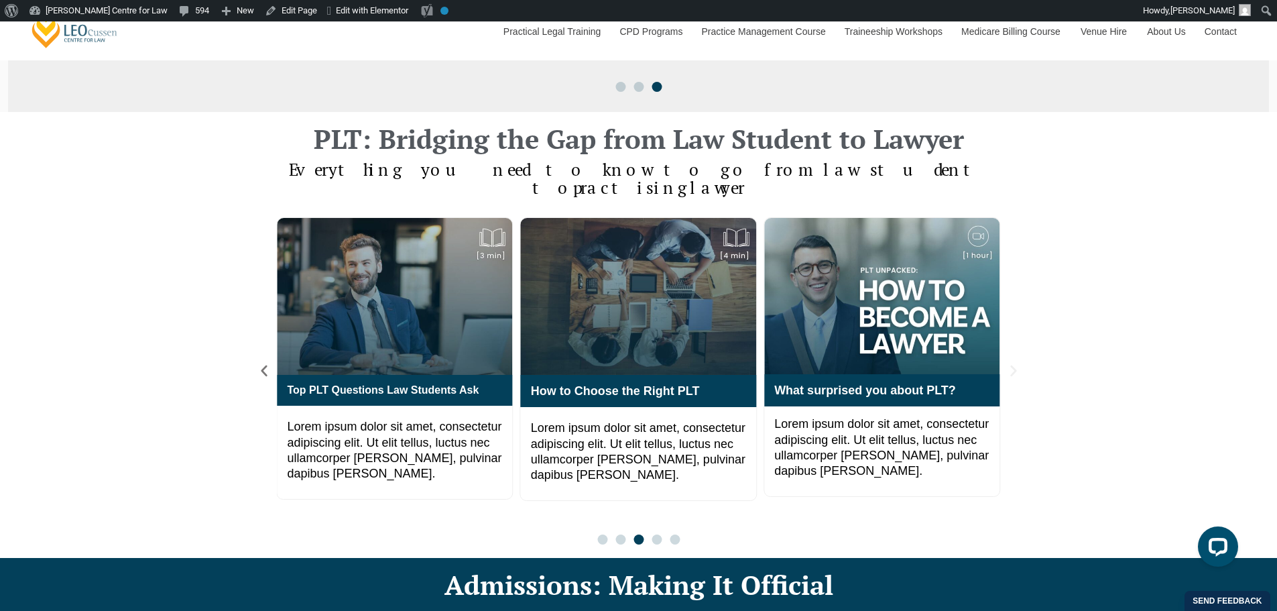
click at [1013, 363] on icon "Next slide" at bounding box center [1014, 370] width 15 height 15
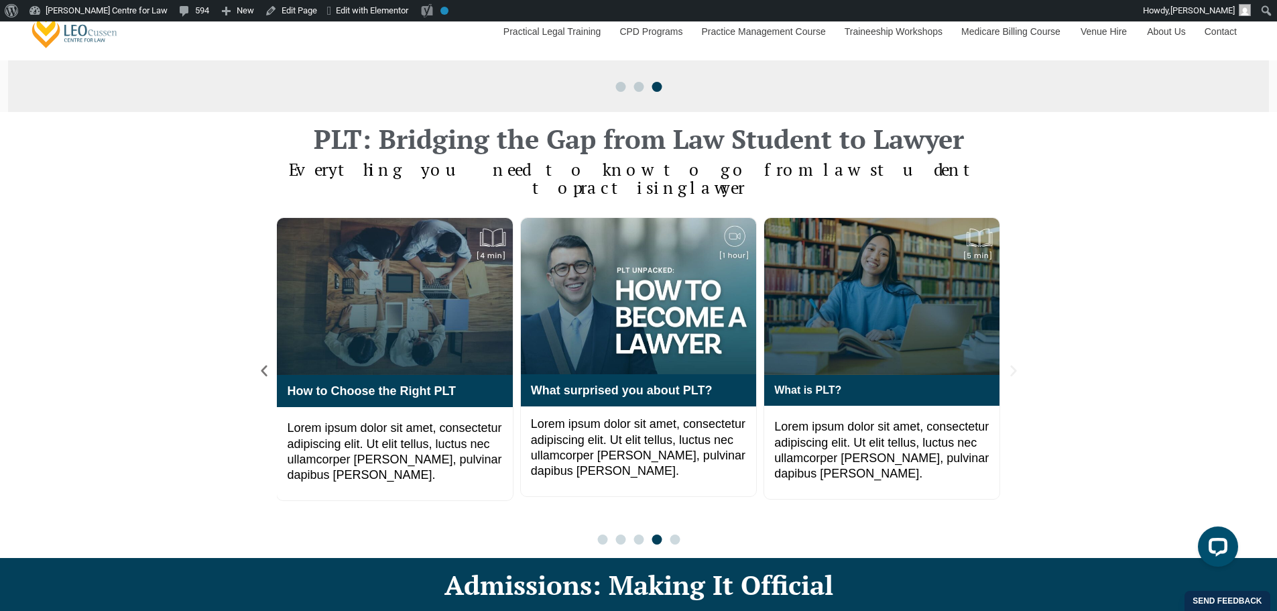
click at [1013, 363] on icon "Next slide" at bounding box center [1014, 370] width 15 height 15
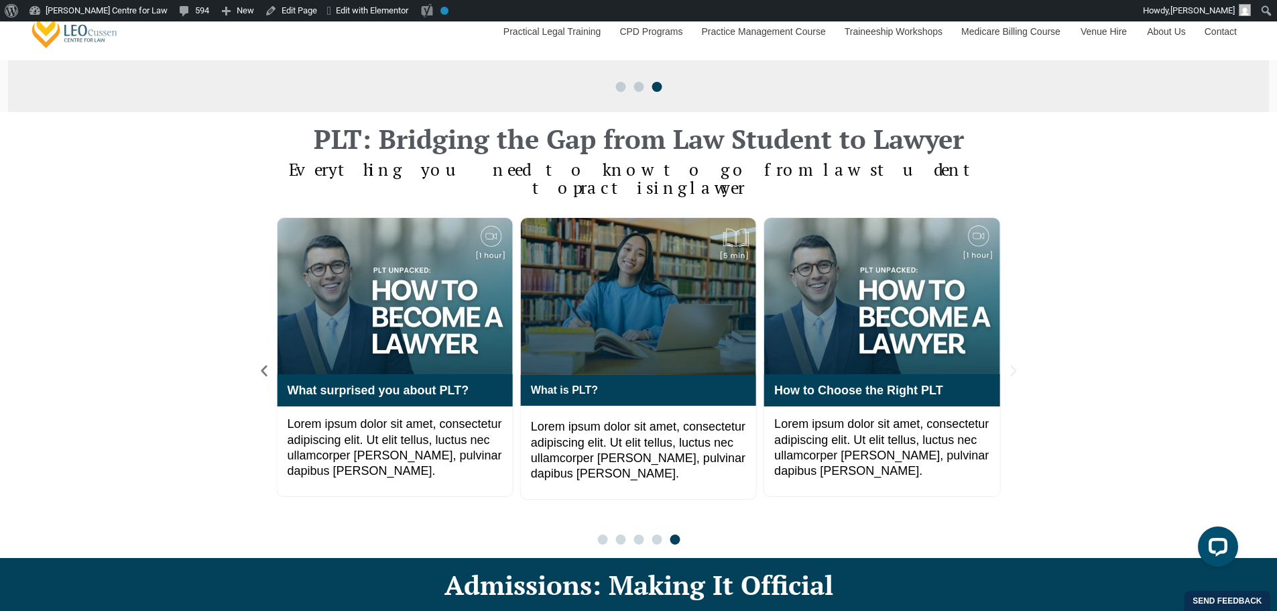
click at [1013, 363] on icon "Next slide" at bounding box center [1014, 370] width 15 height 15
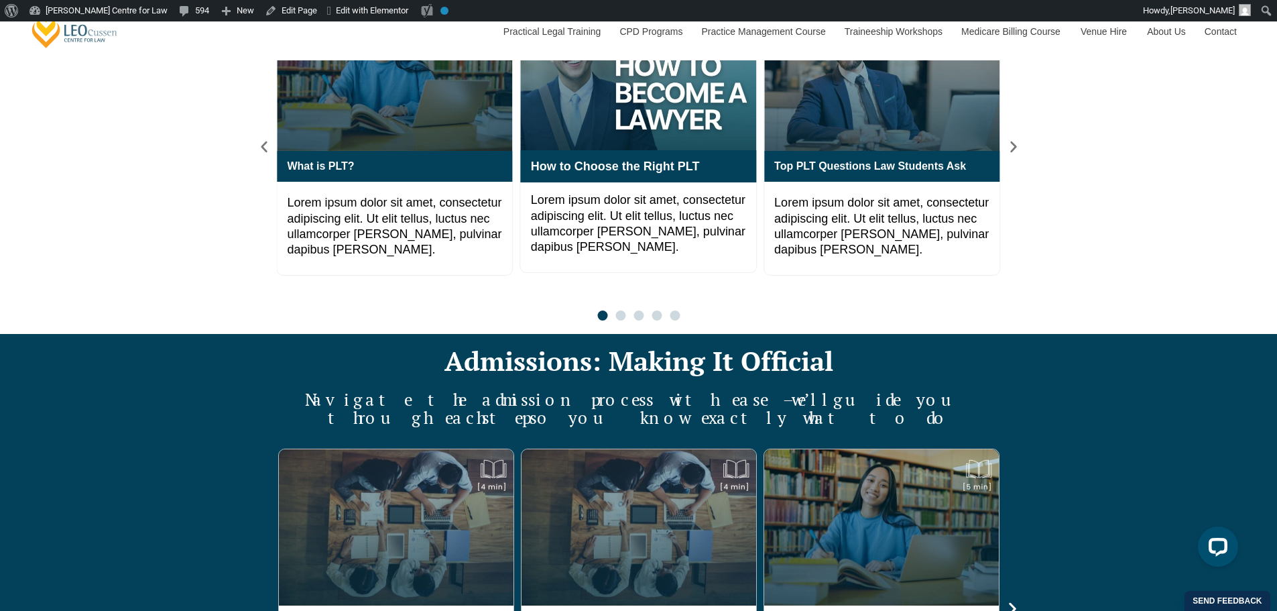
scroll to position [1788, 0]
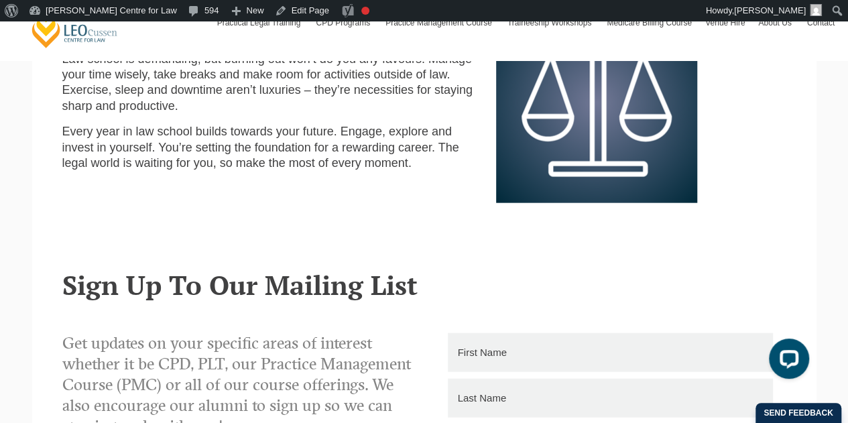
scroll to position [1435, 0]
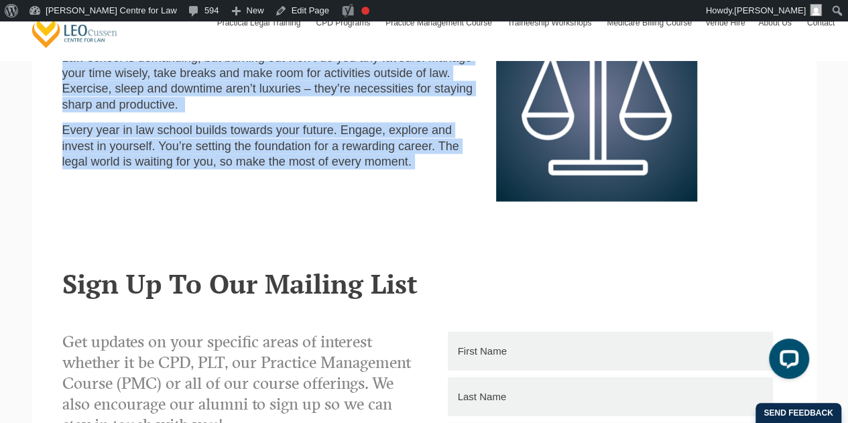
drag, startPoint x: 63, startPoint y: 207, endPoint x: 456, endPoint y: 180, distance: 393.9
copy main "Lorem Ipsu do Sita Cons ad Eli... Seddo Eius Tempor Inc ut Lab Etdolore Ma ali …"
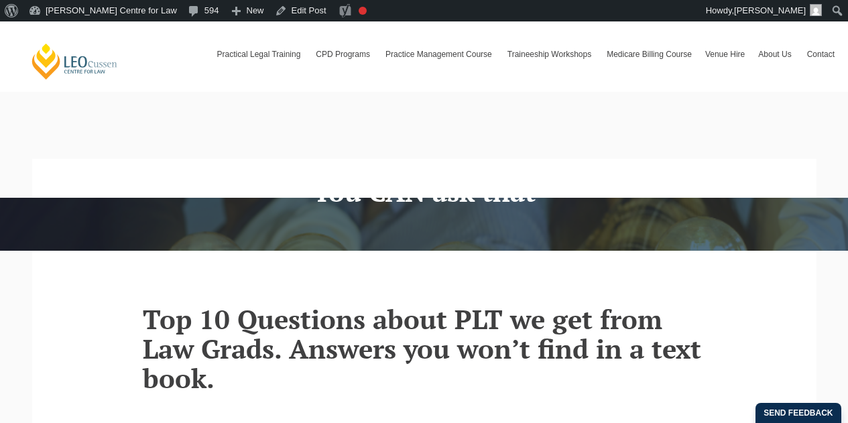
scroll to position [223, 0]
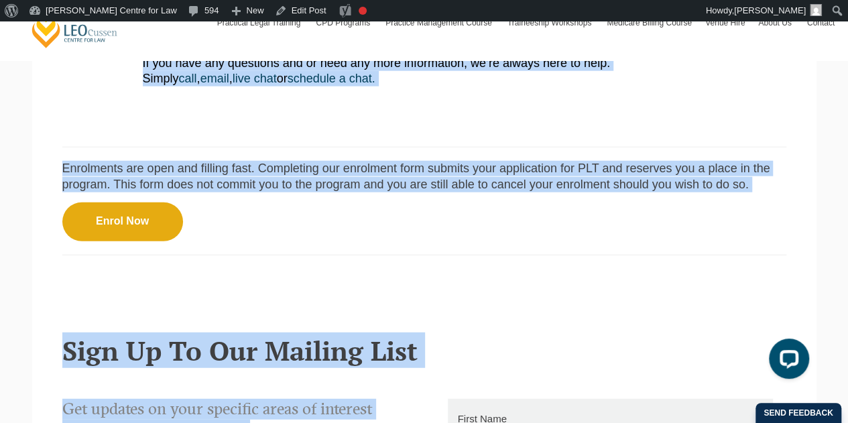
scroll to position [1729, 0]
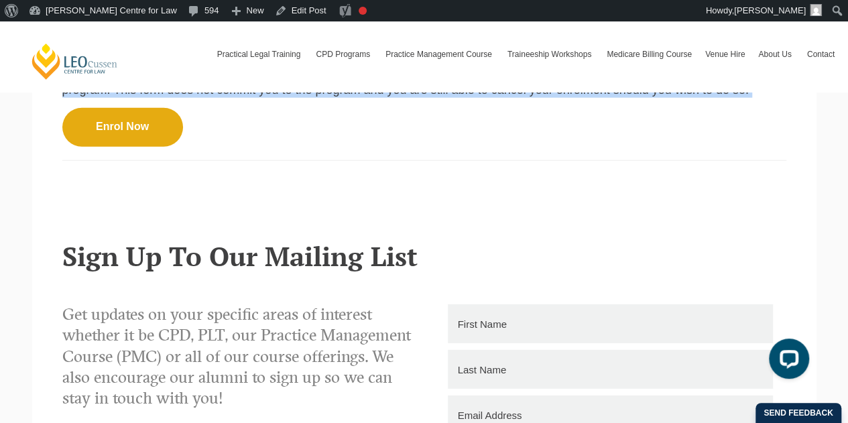
drag, startPoint x: 153, startPoint y: 88, endPoint x: 746, endPoint y: 130, distance: 594.3
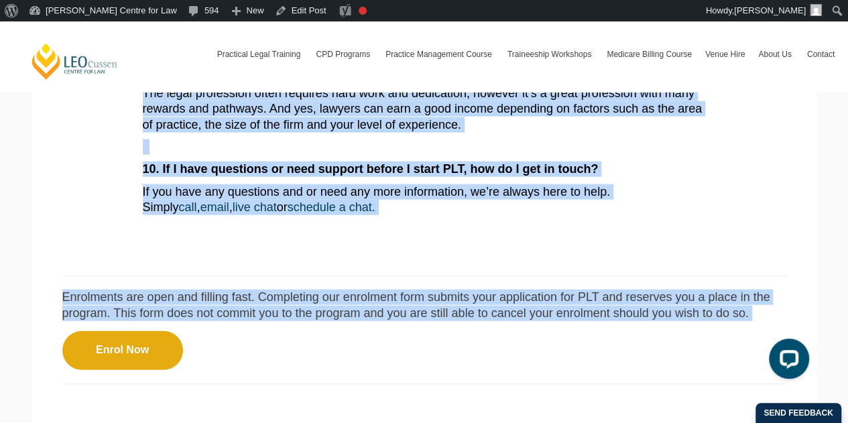
copy main "Top 10 Questions about PLT we get from Law Grads. Answers you won’t find in a t…"
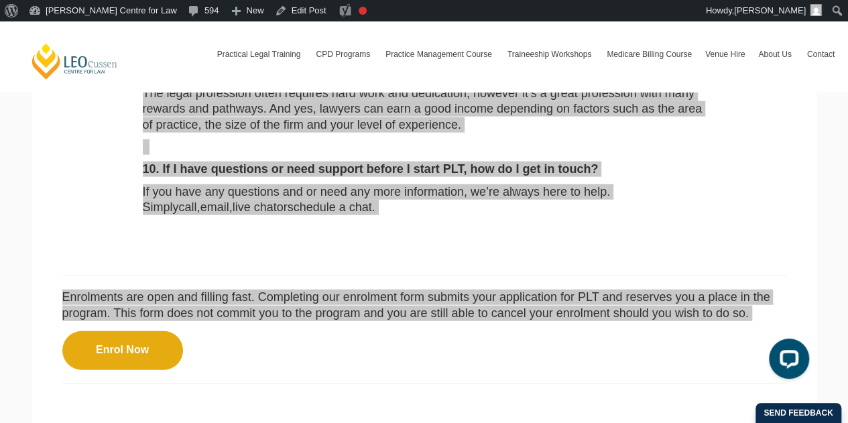
scroll to position [1282, 0]
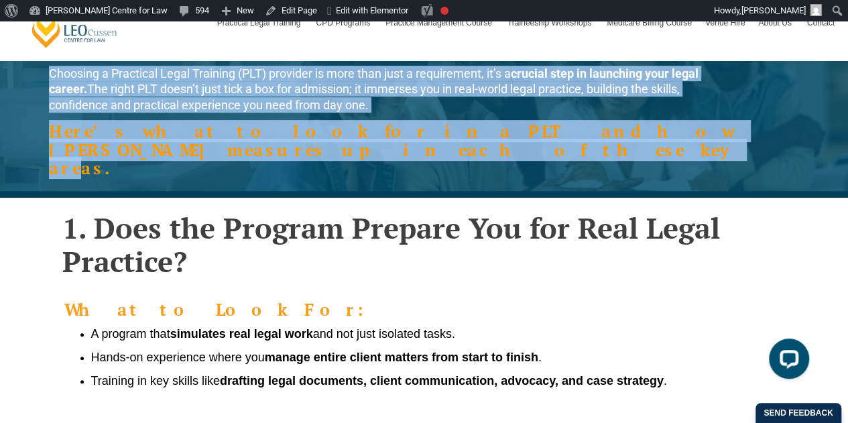
drag, startPoint x: 48, startPoint y: 62, endPoint x: 790, endPoint y: 132, distance: 744.9
click at [790, 132] on div "How to Choose the Right PLT for You Choosing a Practical Legal Training (PLT) p…" at bounding box center [424, 60] width 764 height 261
copy div "Choosing a Practical Legal Training (PLT) provider is more than just a requirem…"
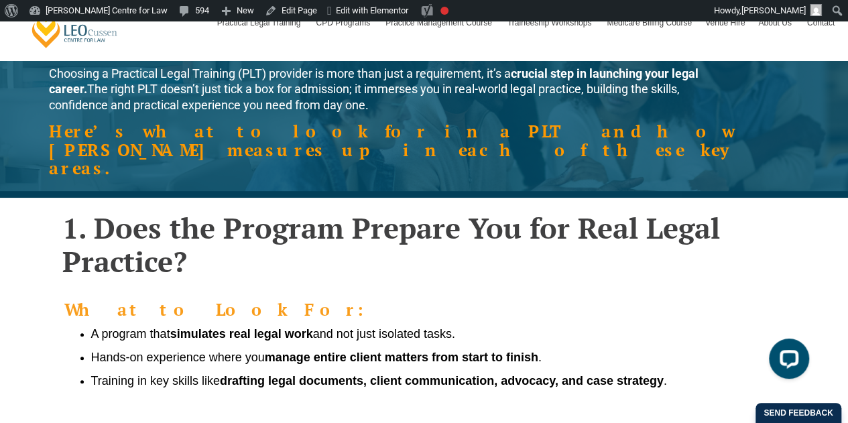
click at [105, 223] on h2 "1. Does the Program Prepare You for Real Legal Practice?" at bounding box center [424, 245] width 724 height 68
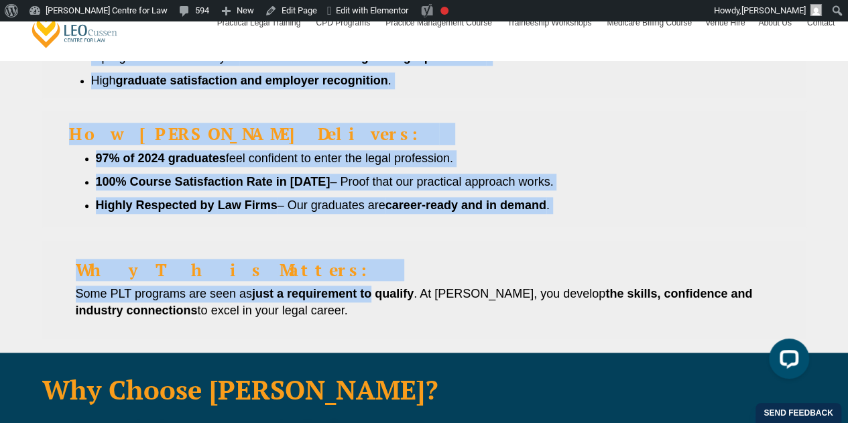
scroll to position [3200, 0]
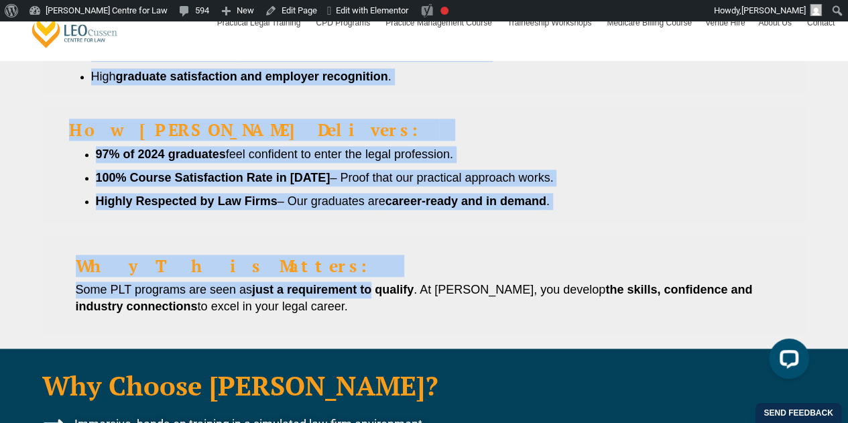
drag, startPoint x: 64, startPoint y: 189, endPoint x: 354, endPoint y: 276, distance: 302.3
copy div "1. Does the Program Prepare You for Real Legal Practice? What to Look For: A pr…"
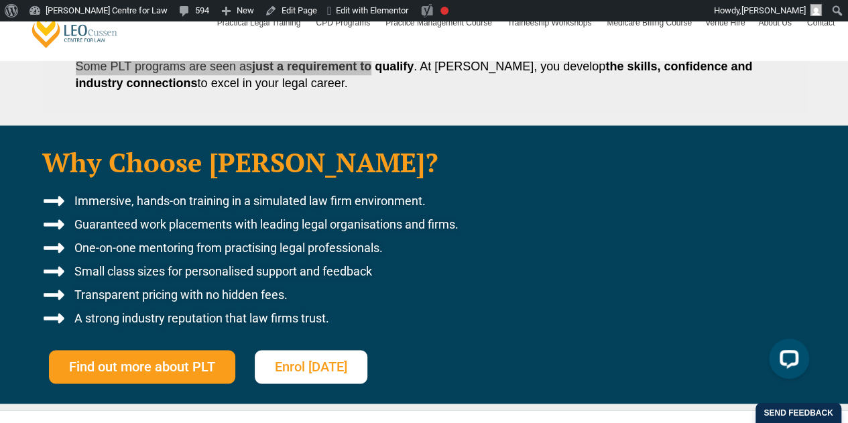
scroll to position [3647, 0]
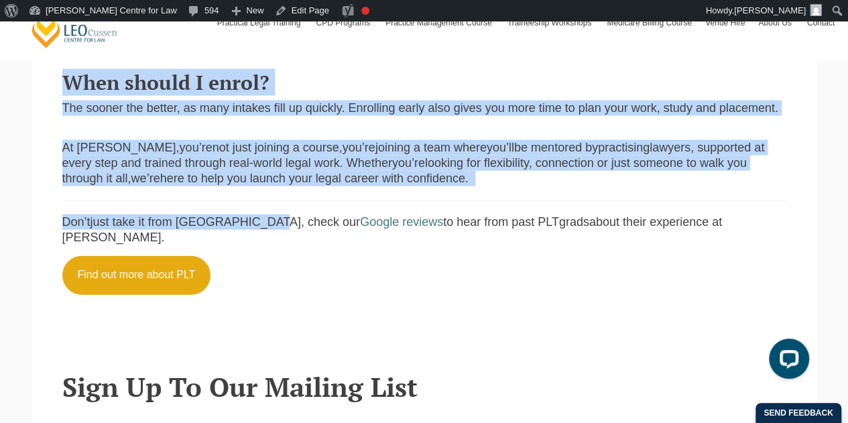
scroll to position [1352, 0]
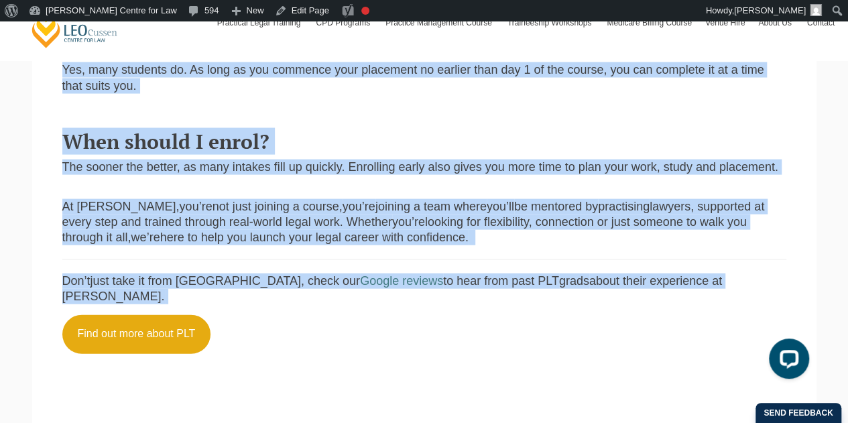
drag, startPoint x: 61, startPoint y: 179, endPoint x: 724, endPoint y: 276, distance: 669.6
copy main "Loremips DOL sit amet cons a eli sedd eius tem in’u labore et dolo magnaaliq (e…"
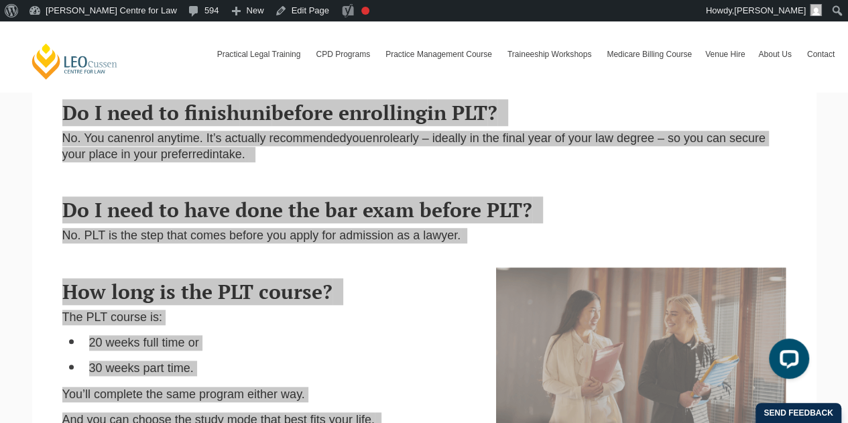
scroll to position [0, 0]
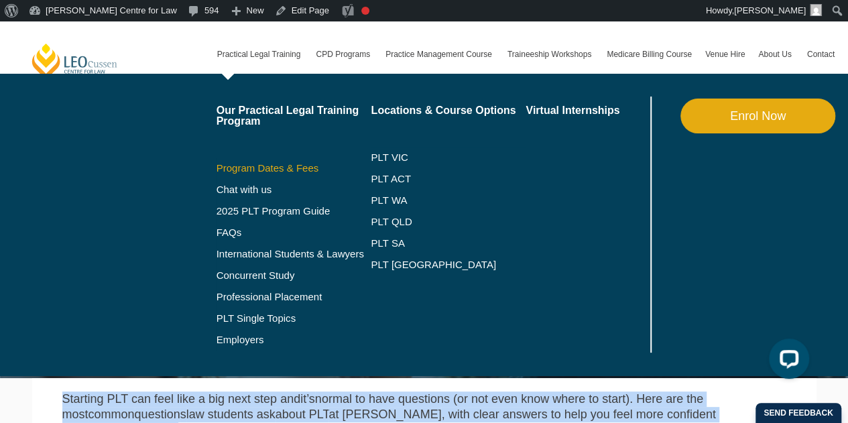
click at [257, 169] on link "Program Dates & Fees" at bounding box center [294, 168] width 155 height 11
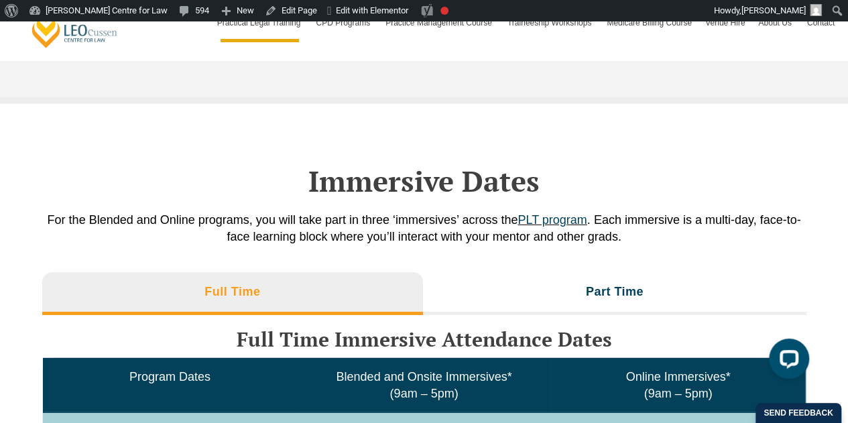
scroll to position [2012, 0]
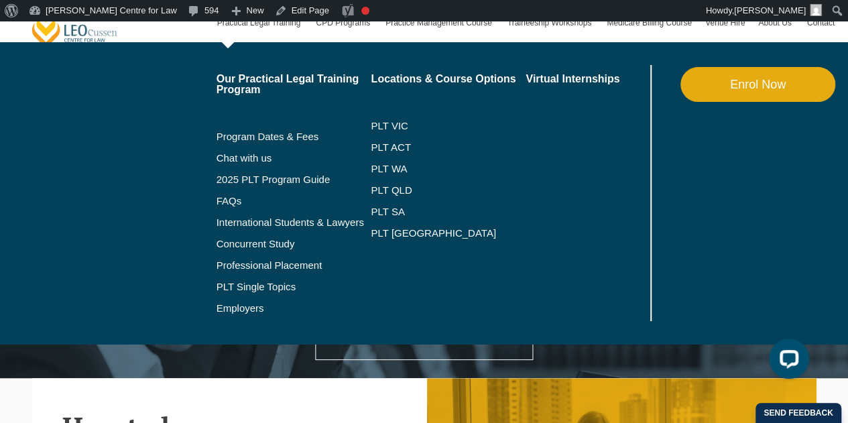
scroll to position [1117, 0]
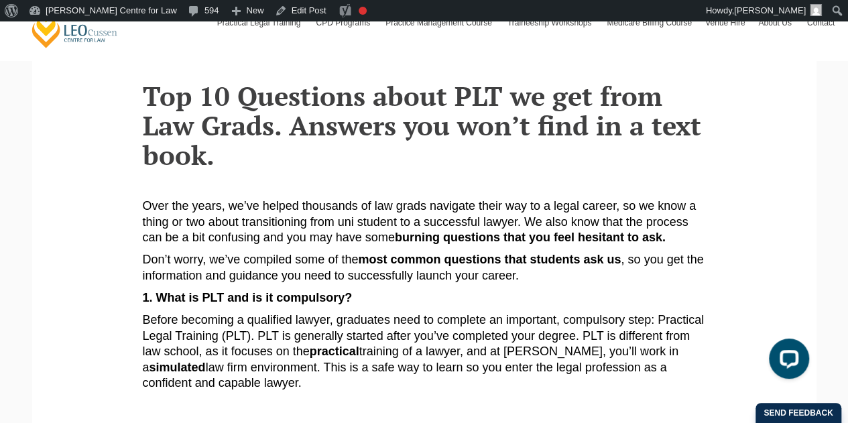
scroll to position [894, 0]
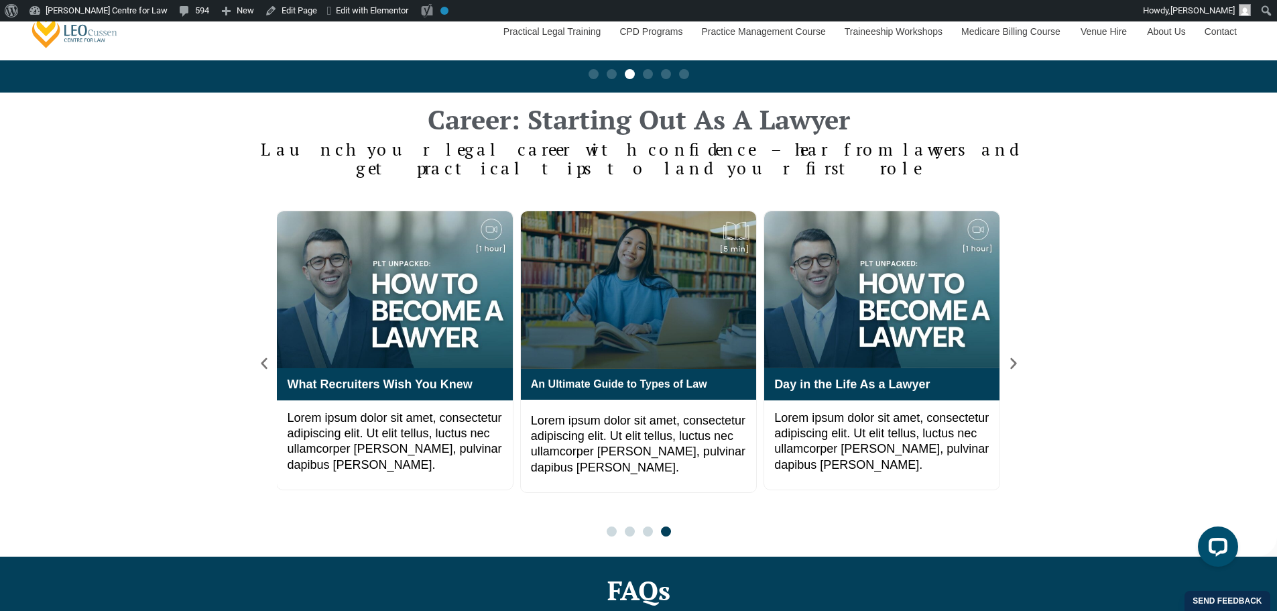
scroll to position [1788, 0]
